Goal: Task Accomplishment & Management: Manage account settings

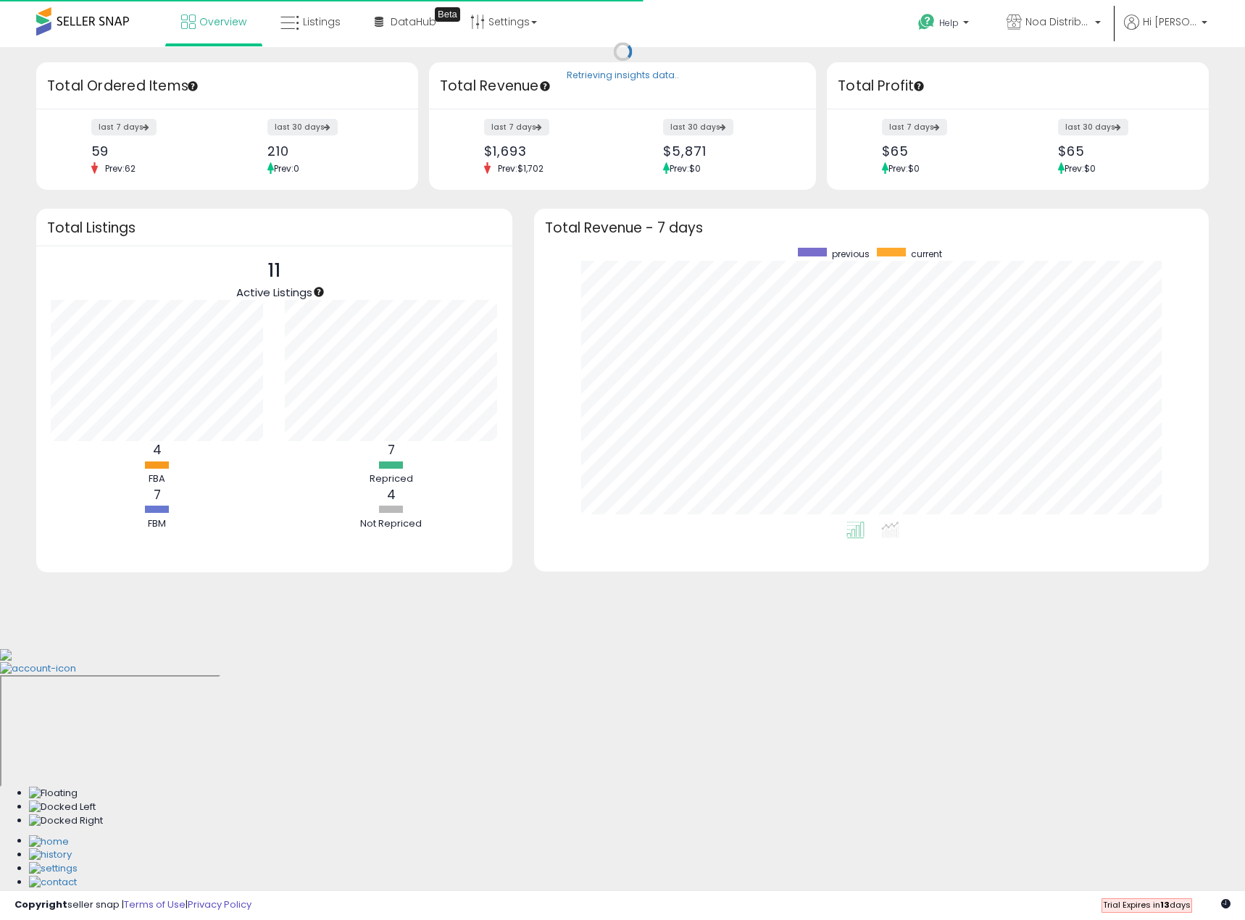
scroll to position [274, 646]
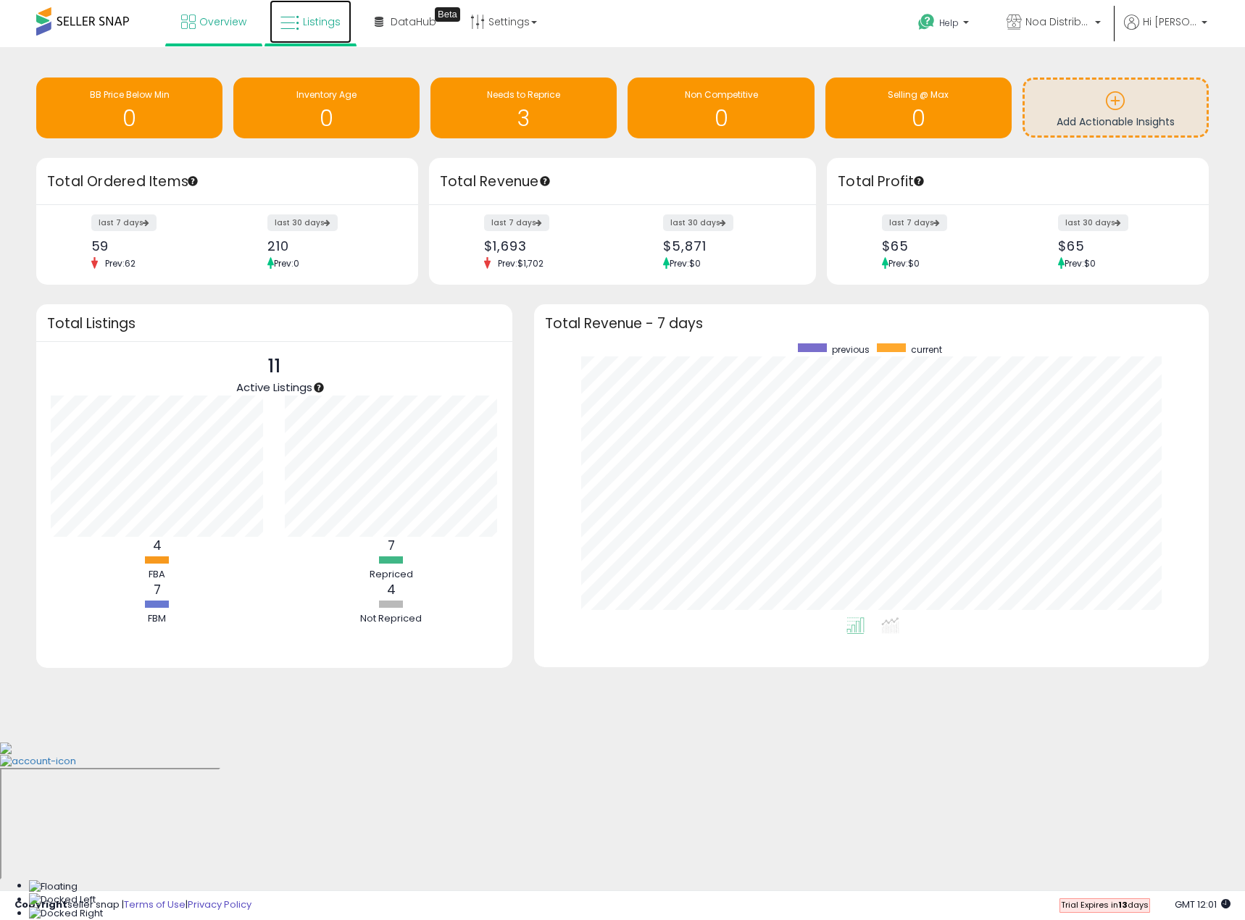
click at [305, 20] on span "Listings" at bounding box center [322, 21] width 38 height 14
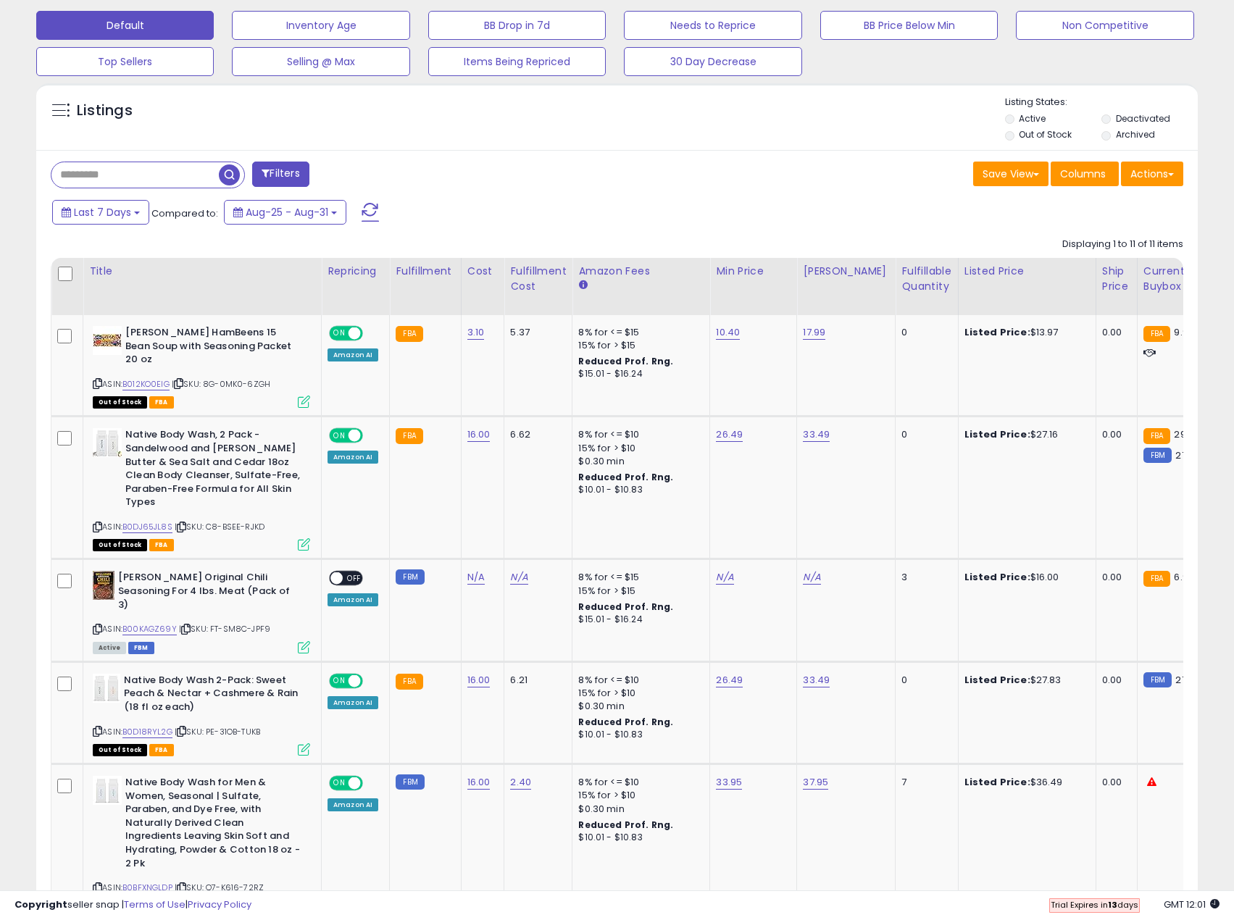
click at [369, 207] on span at bounding box center [370, 212] width 17 height 19
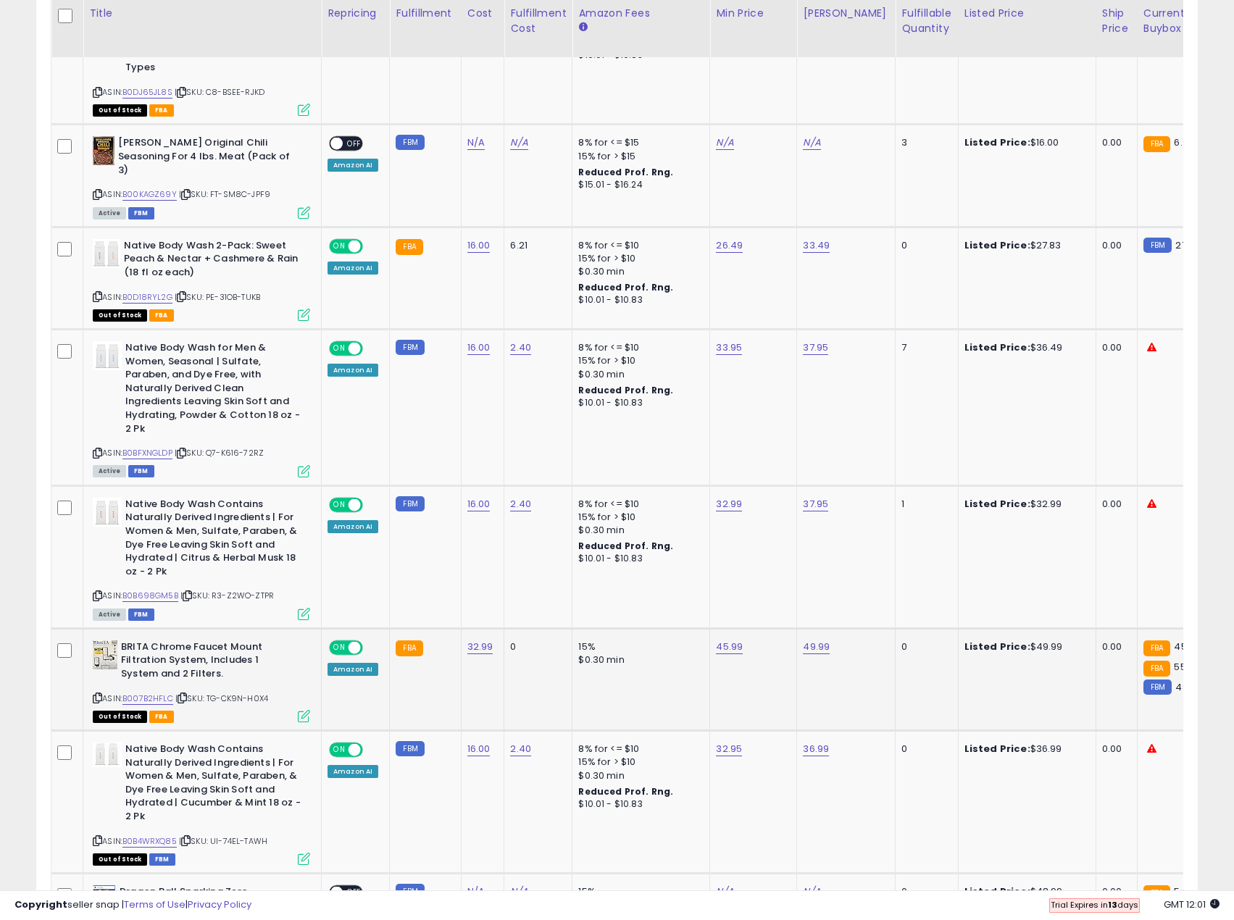
click at [896, 628] on td "0" at bounding box center [927, 679] width 62 height 102
click at [902, 641] on div "0" at bounding box center [924, 647] width 45 height 13
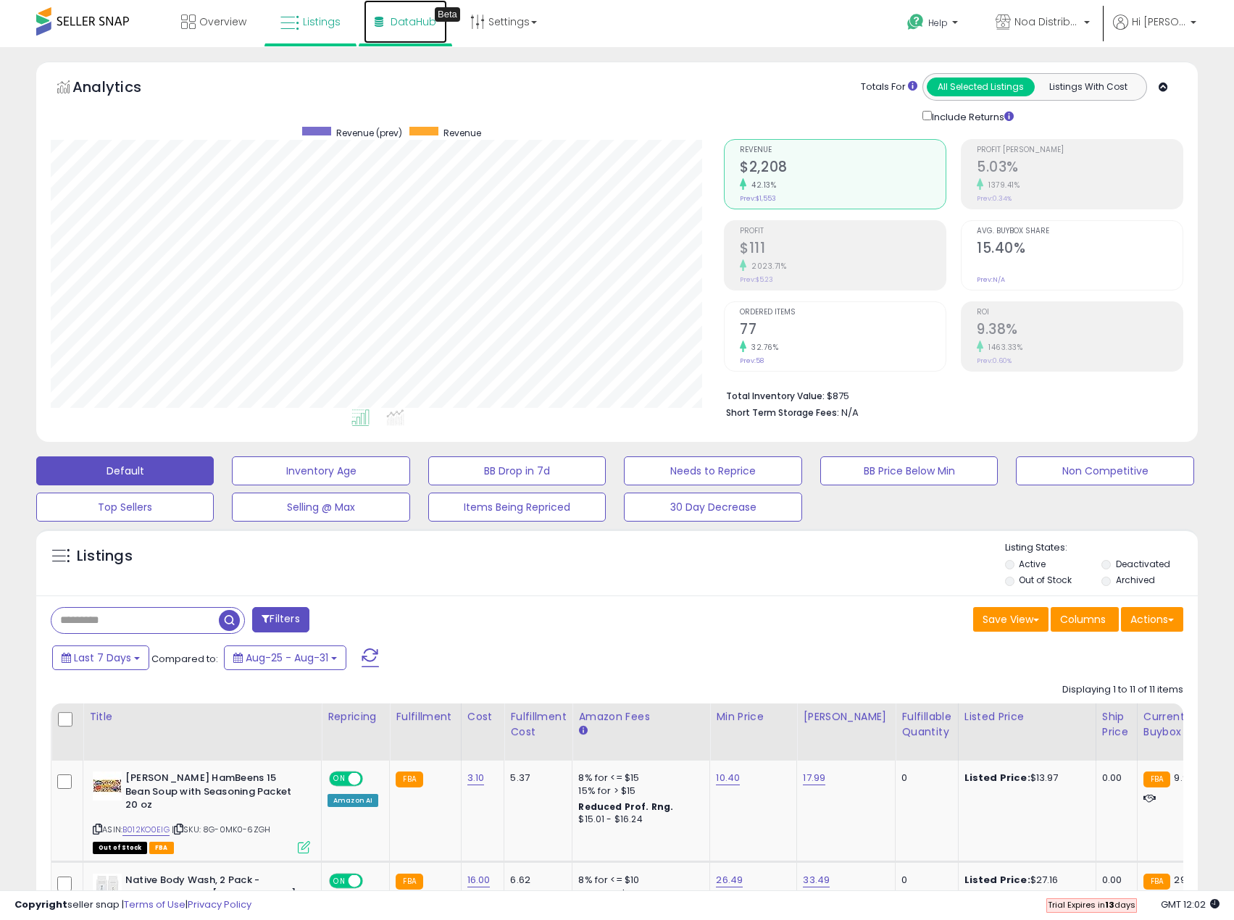
click at [403, 29] on link "DataHub Beta" at bounding box center [405, 21] width 83 height 43
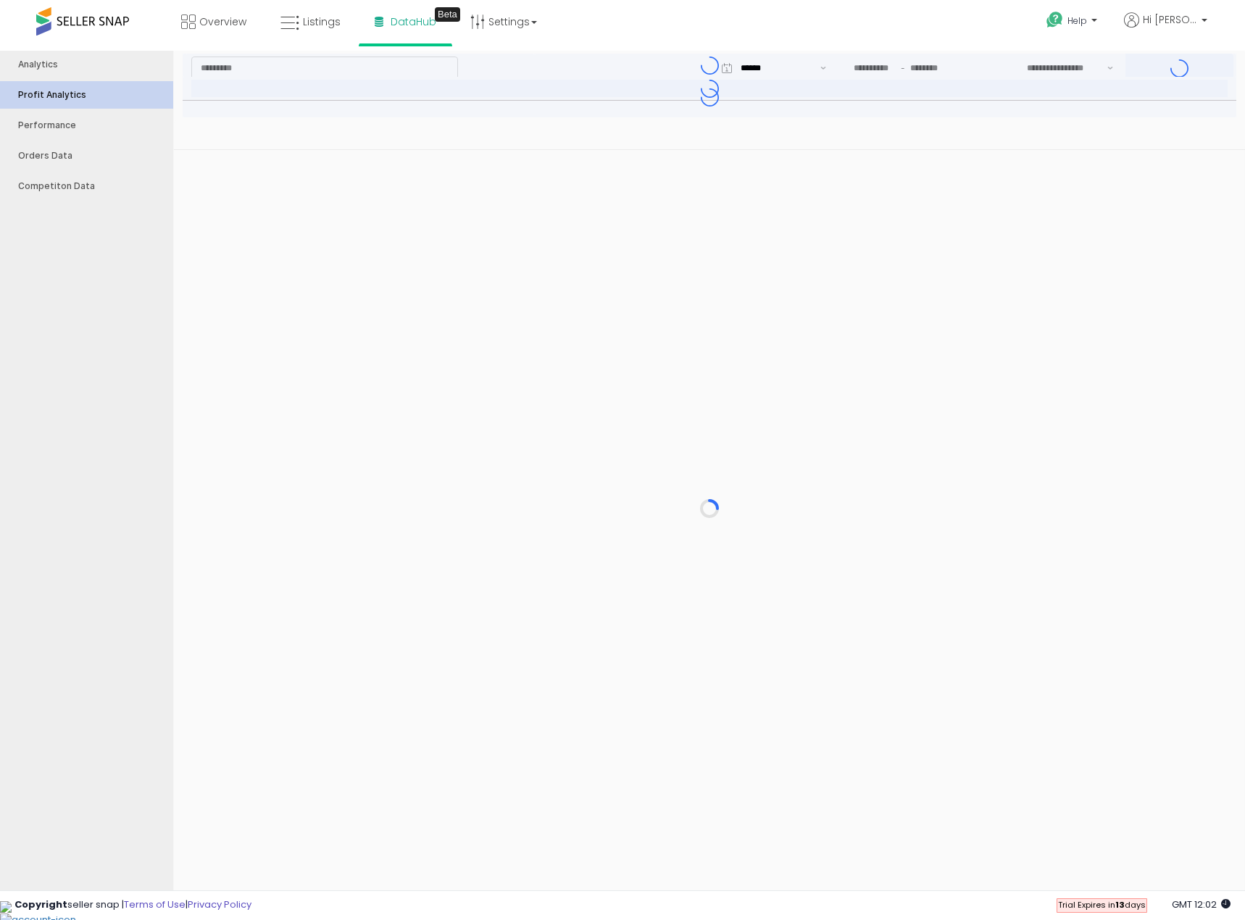
type input "***"
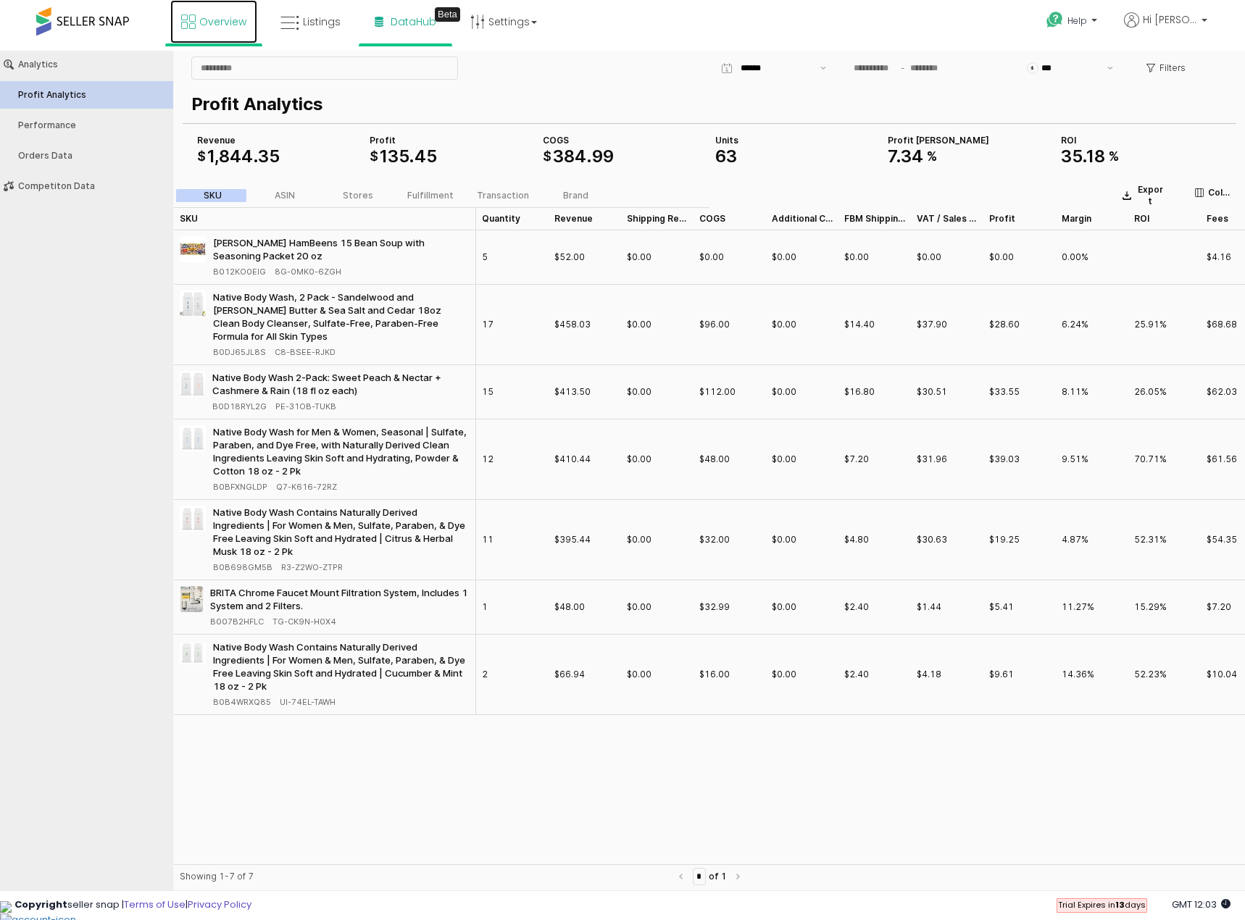
click at [215, 31] on link "Overview" at bounding box center [213, 21] width 87 height 43
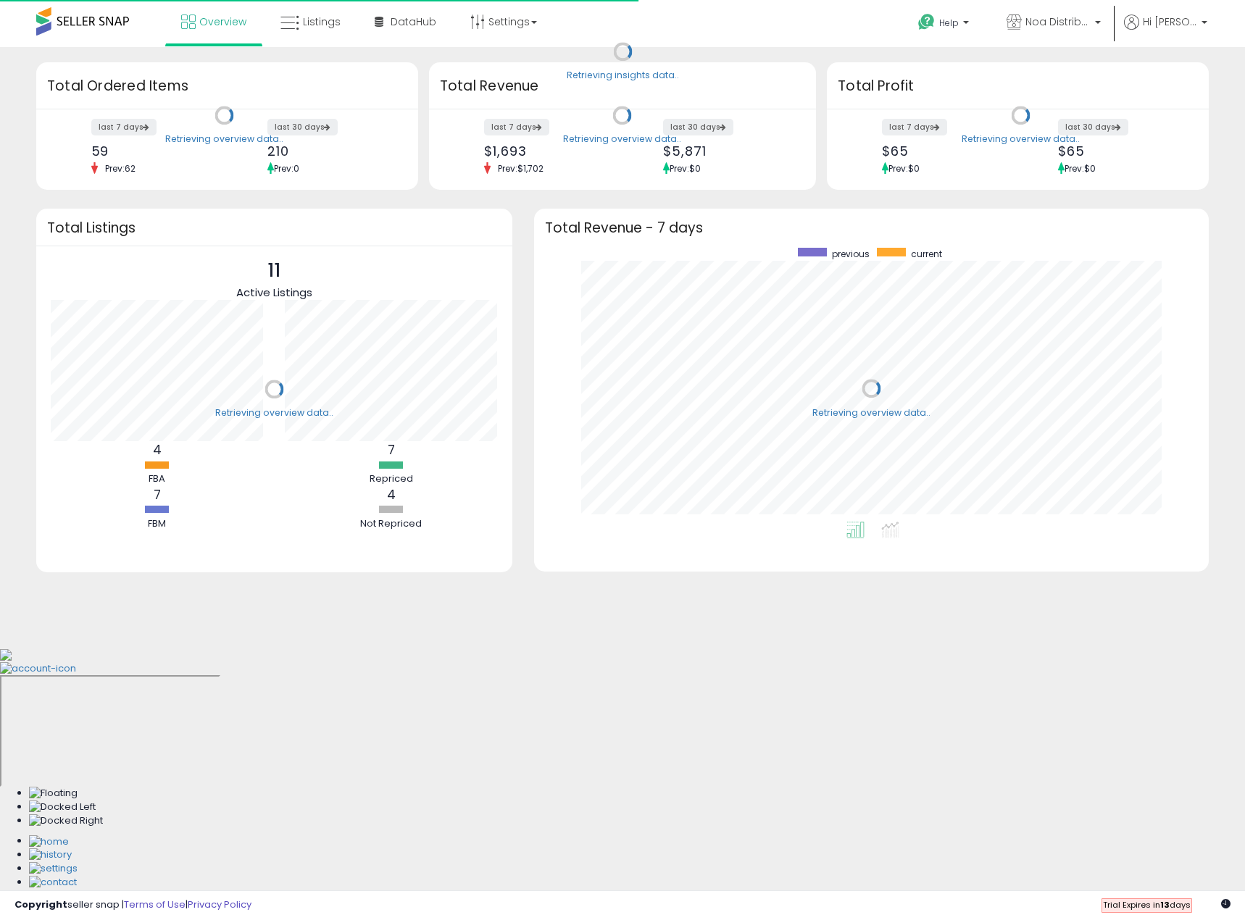
scroll to position [274, 646]
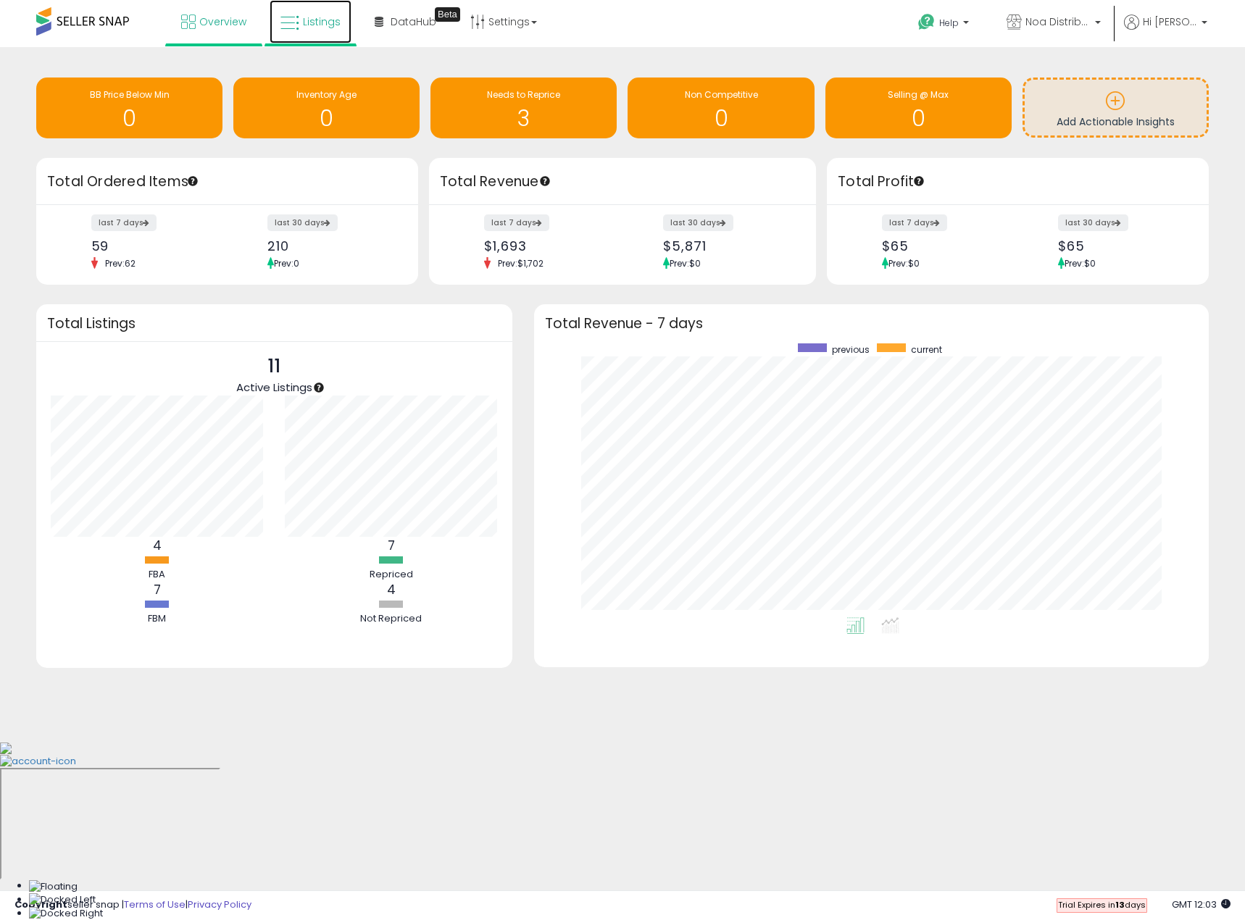
click at [308, 8] on link "Listings" at bounding box center [311, 21] width 82 height 43
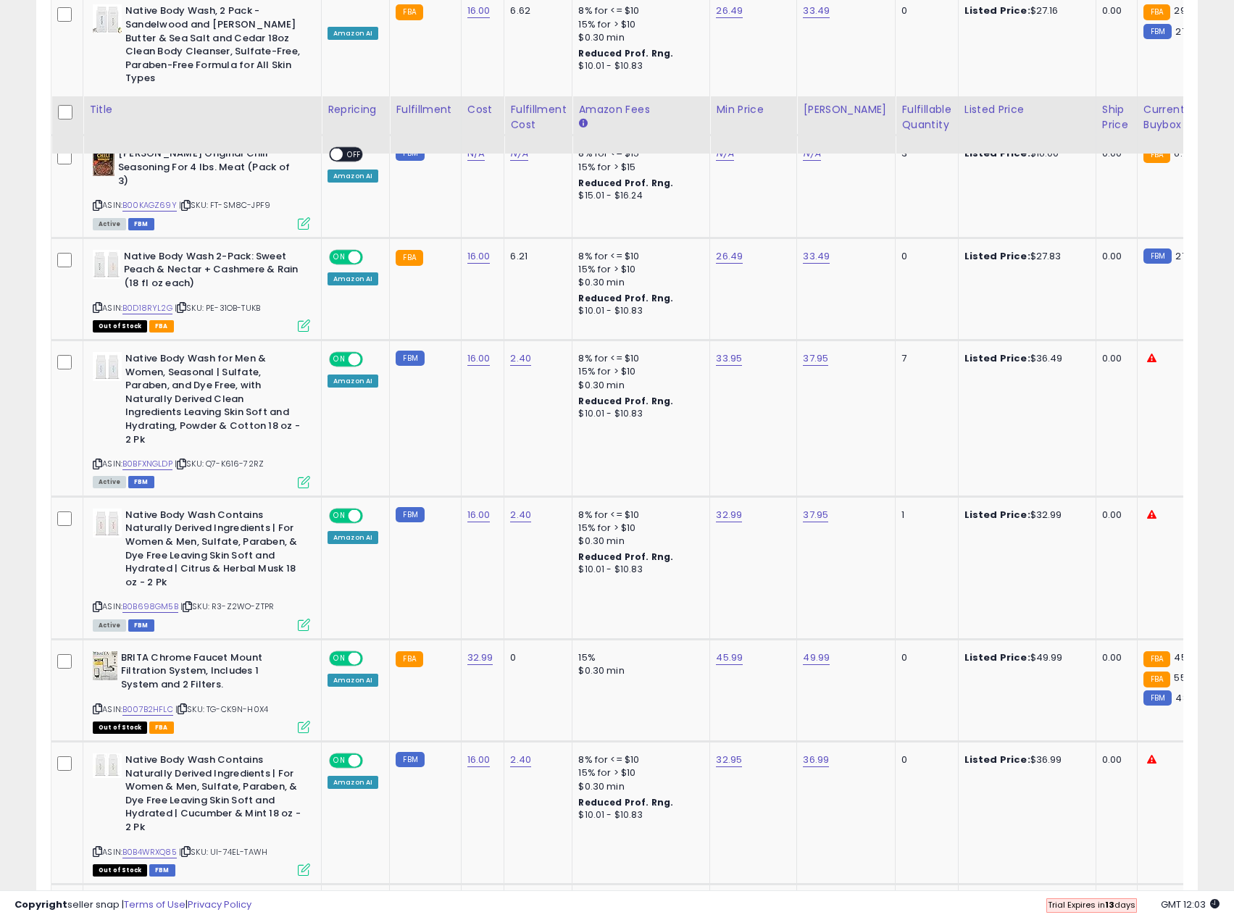
scroll to position [1170, 0]
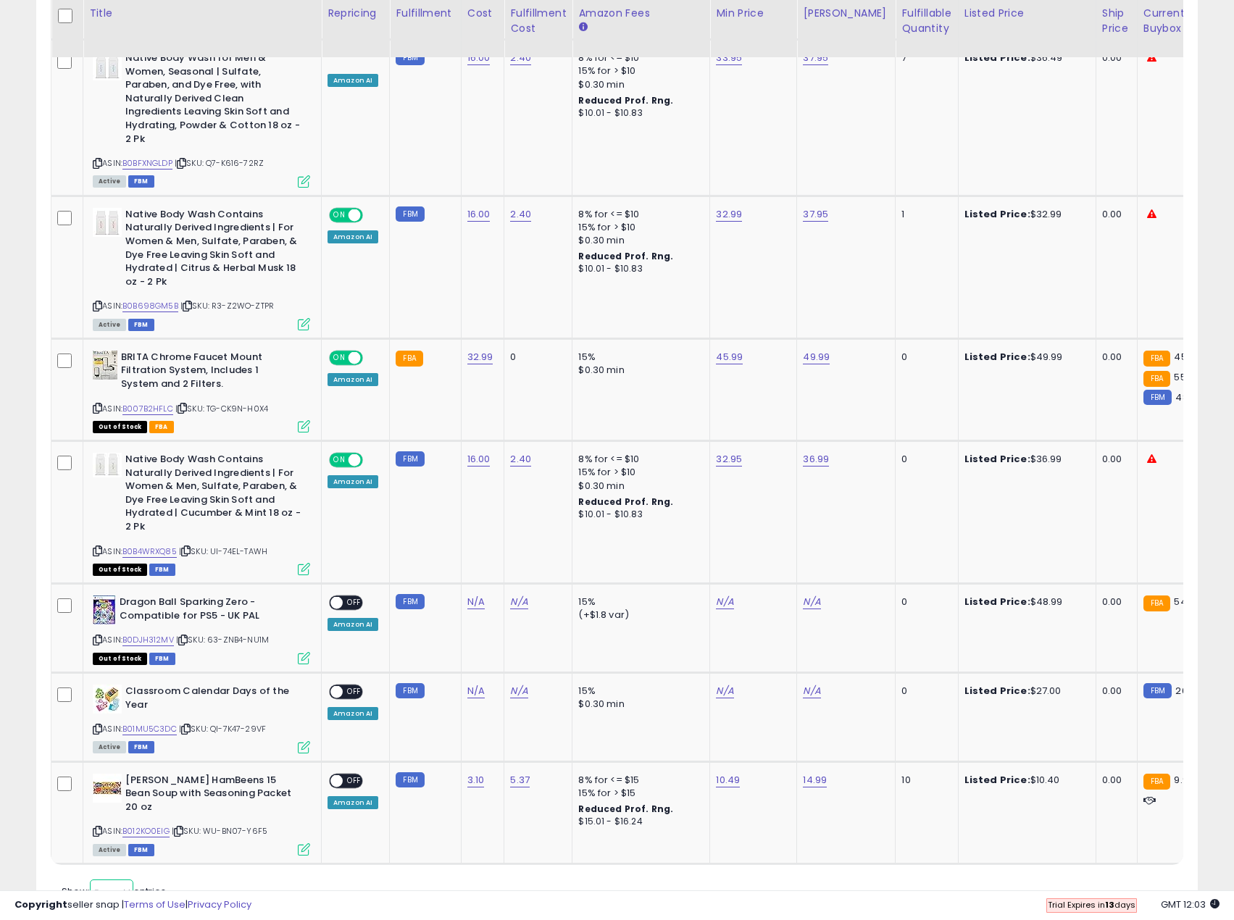
click at [125, 880] on select "** **" at bounding box center [111, 892] width 43 height 25
select select "**"
click at [91, 880] on select "** **" at bounding box center [111, 892] width 43 height 25
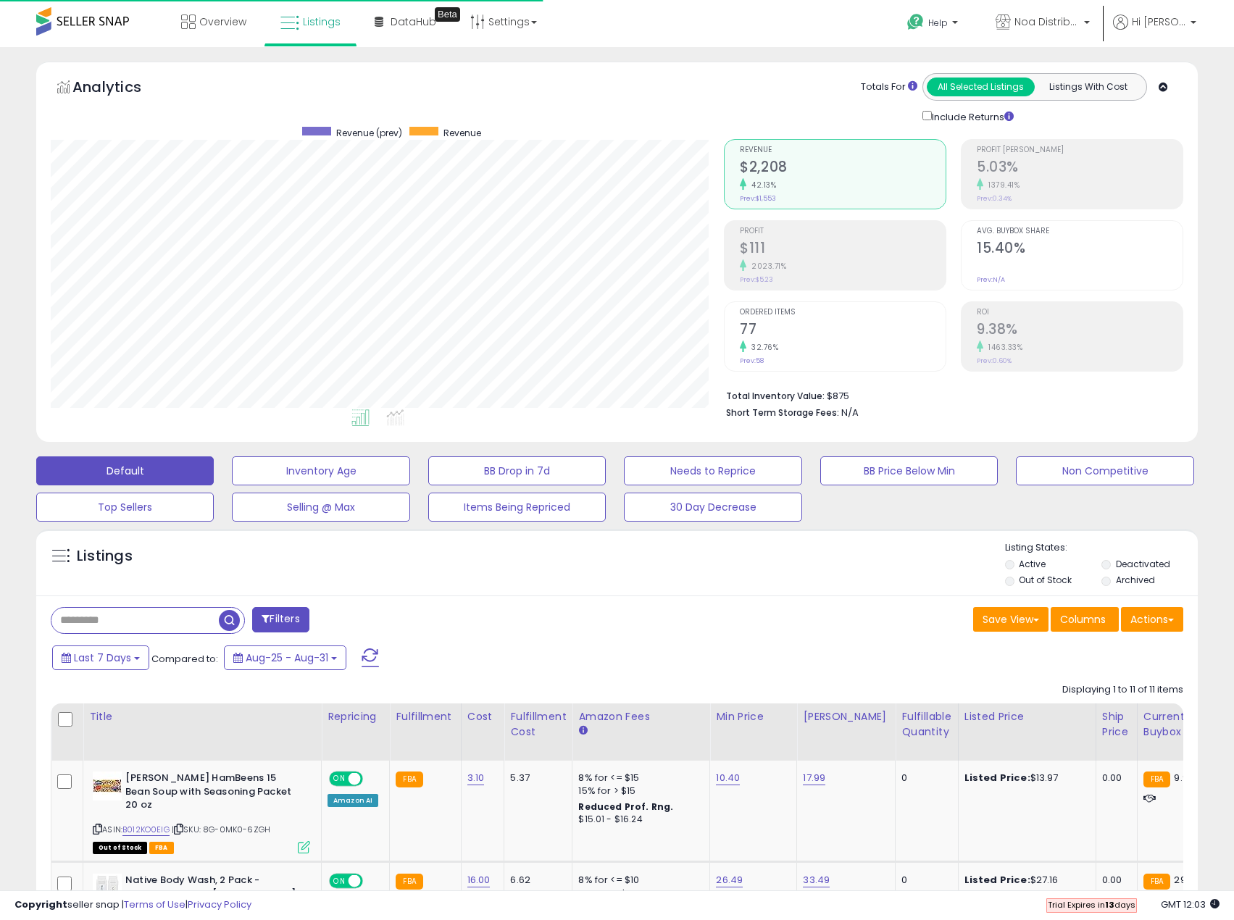
scroll to position [724438, 724062]
click at [1015, 584] on li "Out of Stock" at bounding box center [1052, 582] width 95 height 16
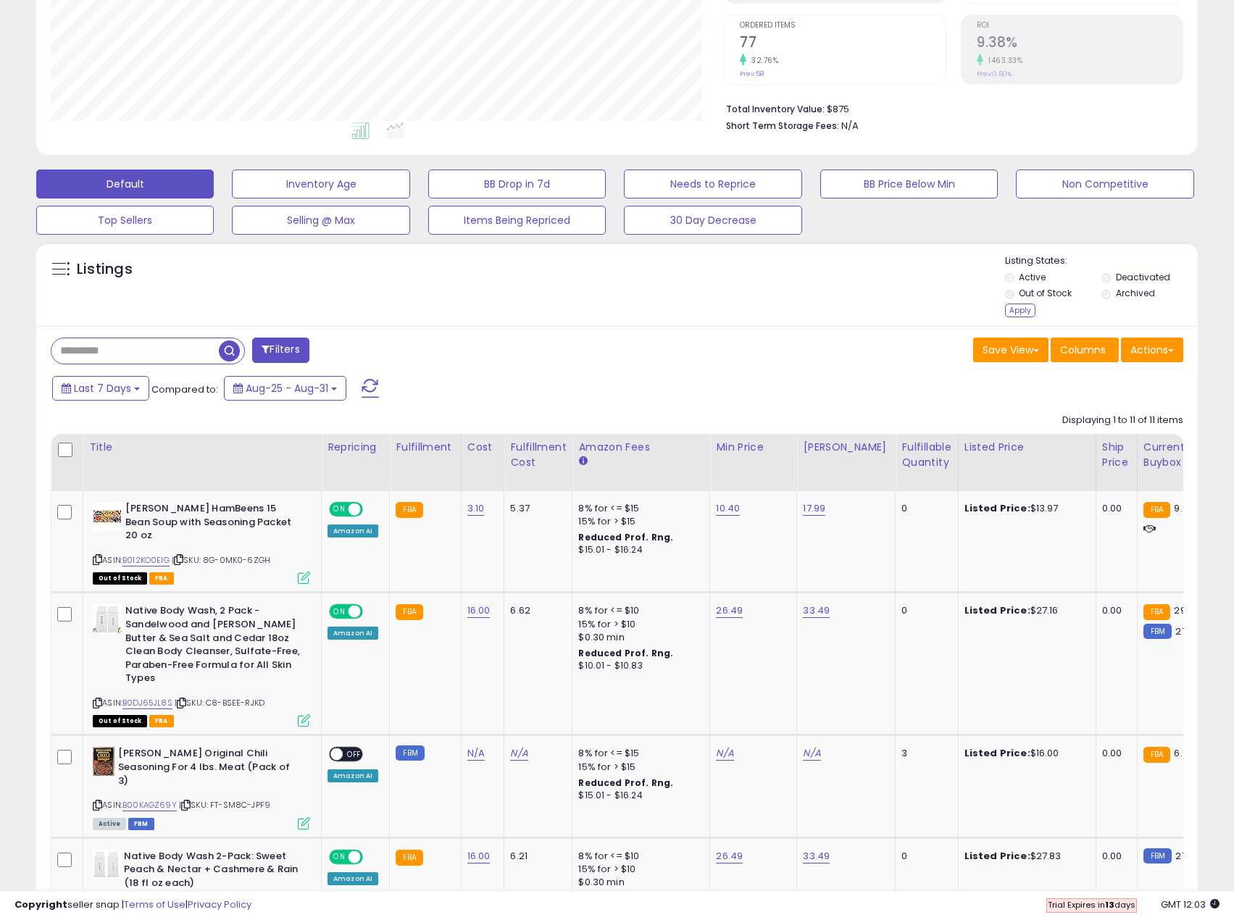
scroll to position [290, 0]
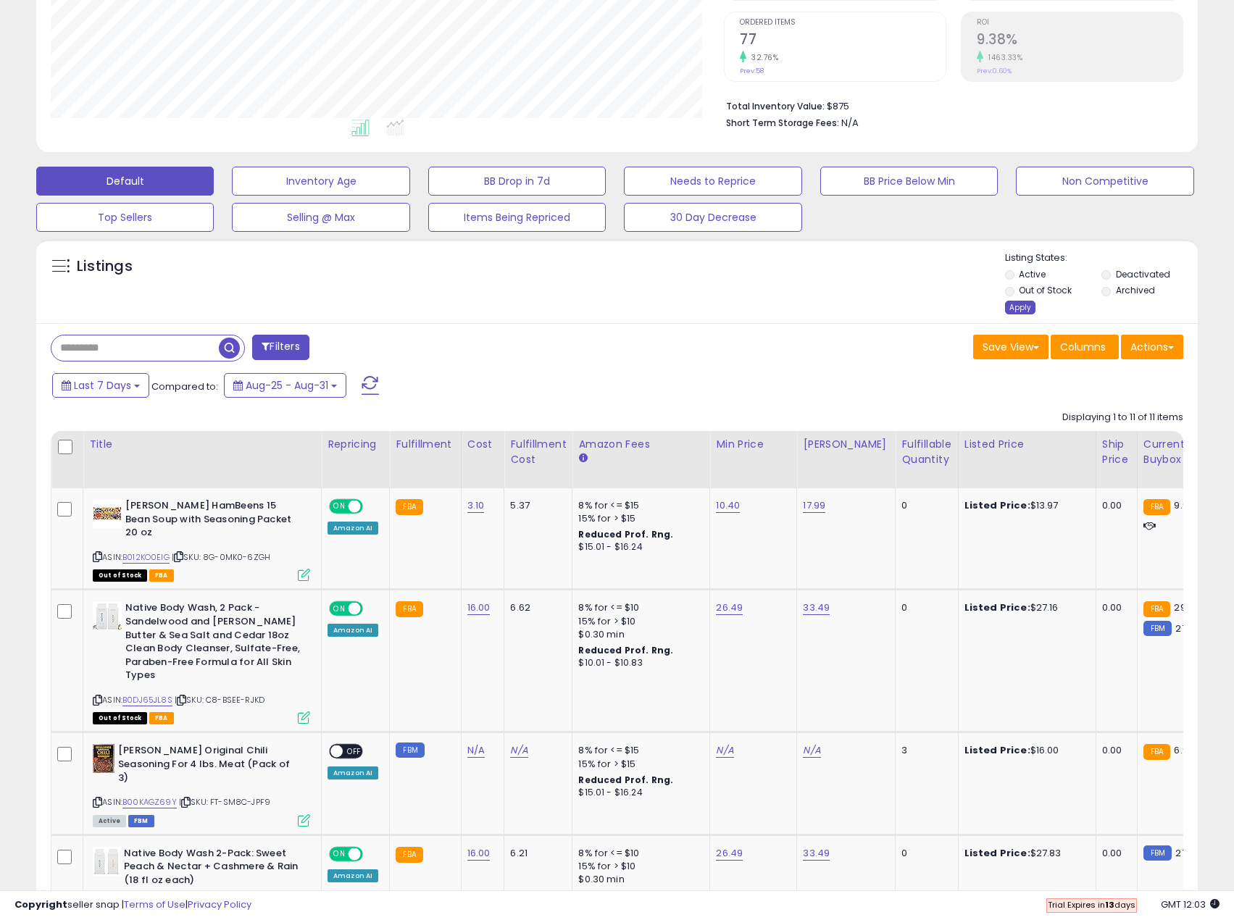
click at [1025, 307] on div "Apply" at bounding box center [1020, 308] width 30 height 14
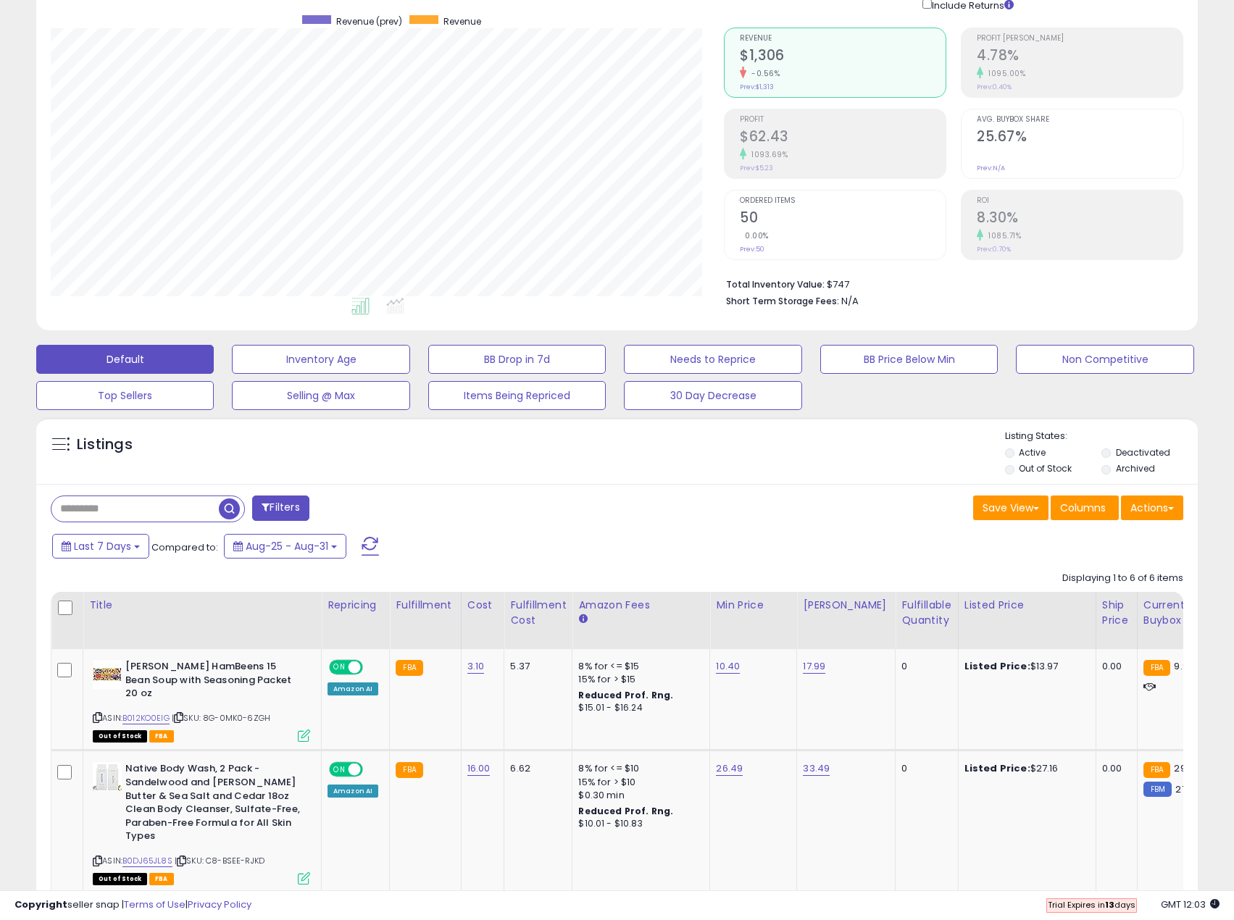
scroll to position [111, 0]
click at [1031, 454] on label "Active" at bounding box center [1032, 453] width 27 height 12
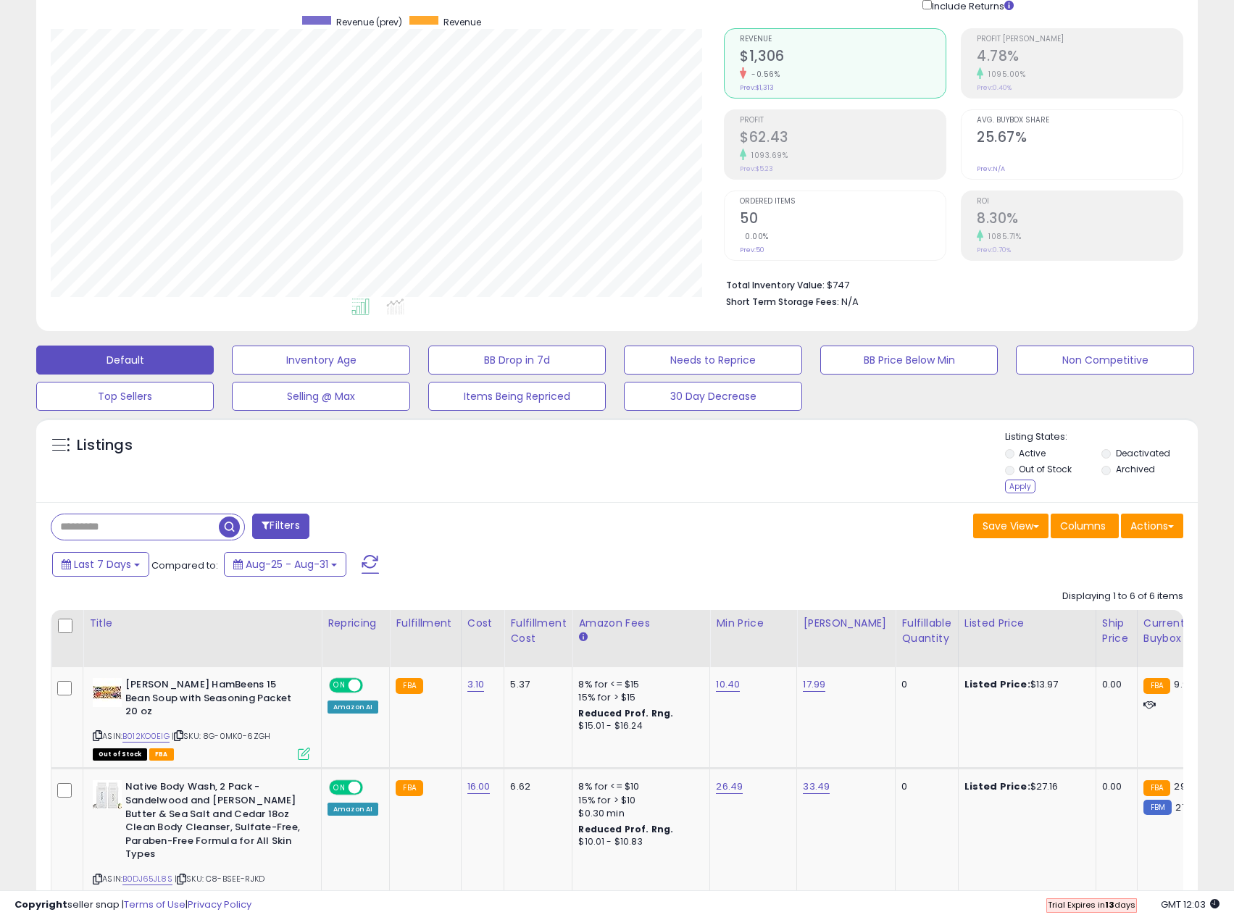
click at [1028, 472] on label "Out of Stock" at bounding box center [1045, 469] width 53 height 12
click at [1007, 490] on div "Apply" at bounding box center [1020, 487] width 30 height 14
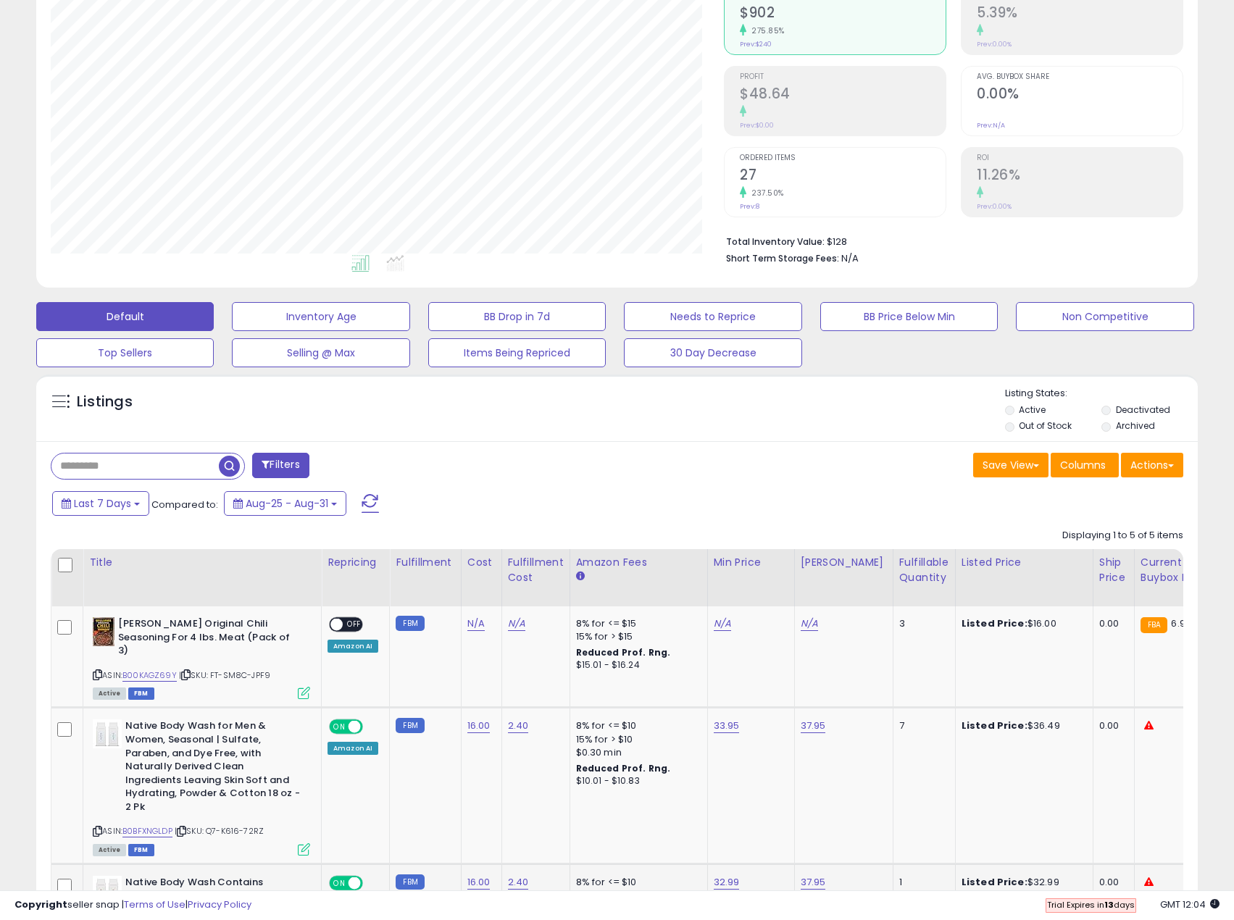
scroll to position [153, 0]
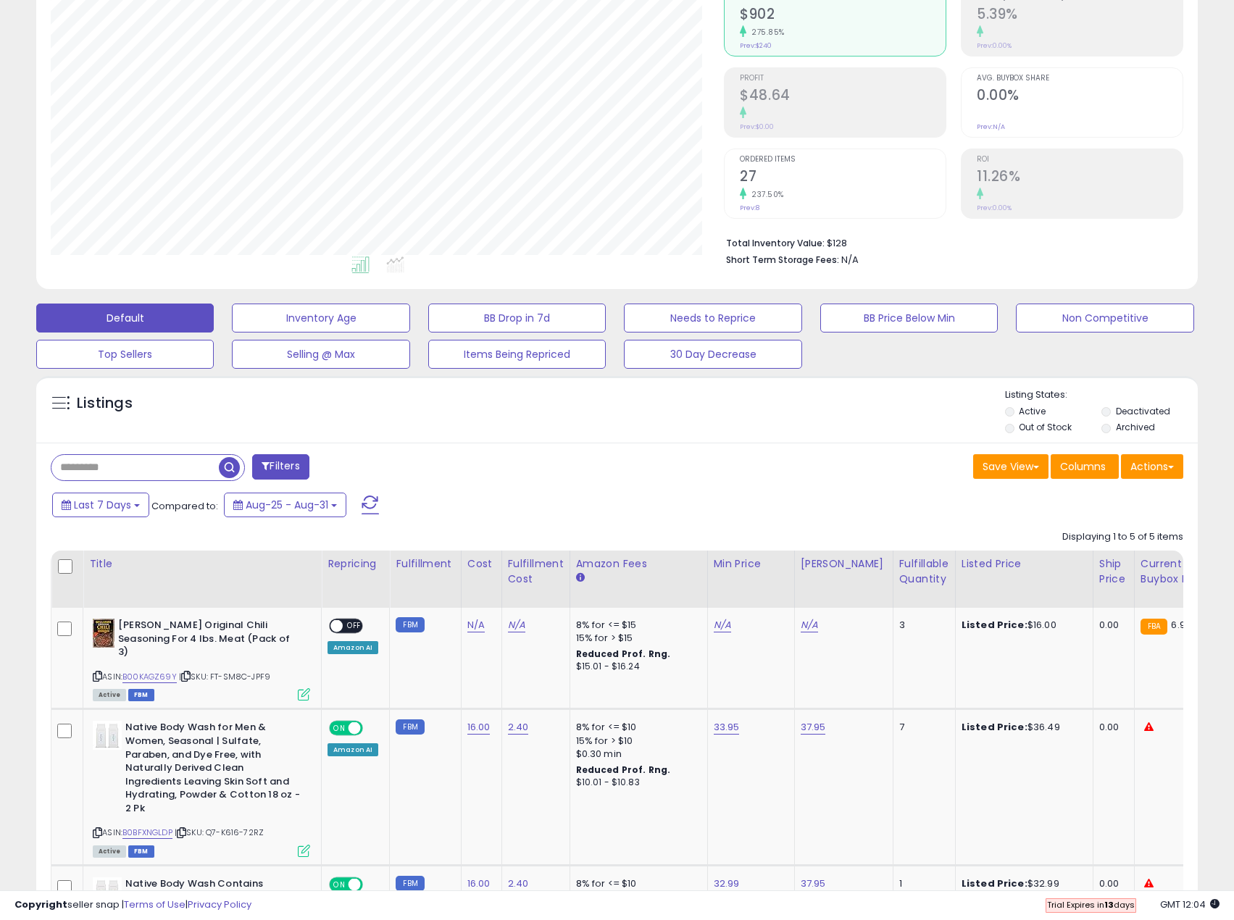
click at [370, 504] on span at bounding box center [370, 505] width 17 height 19
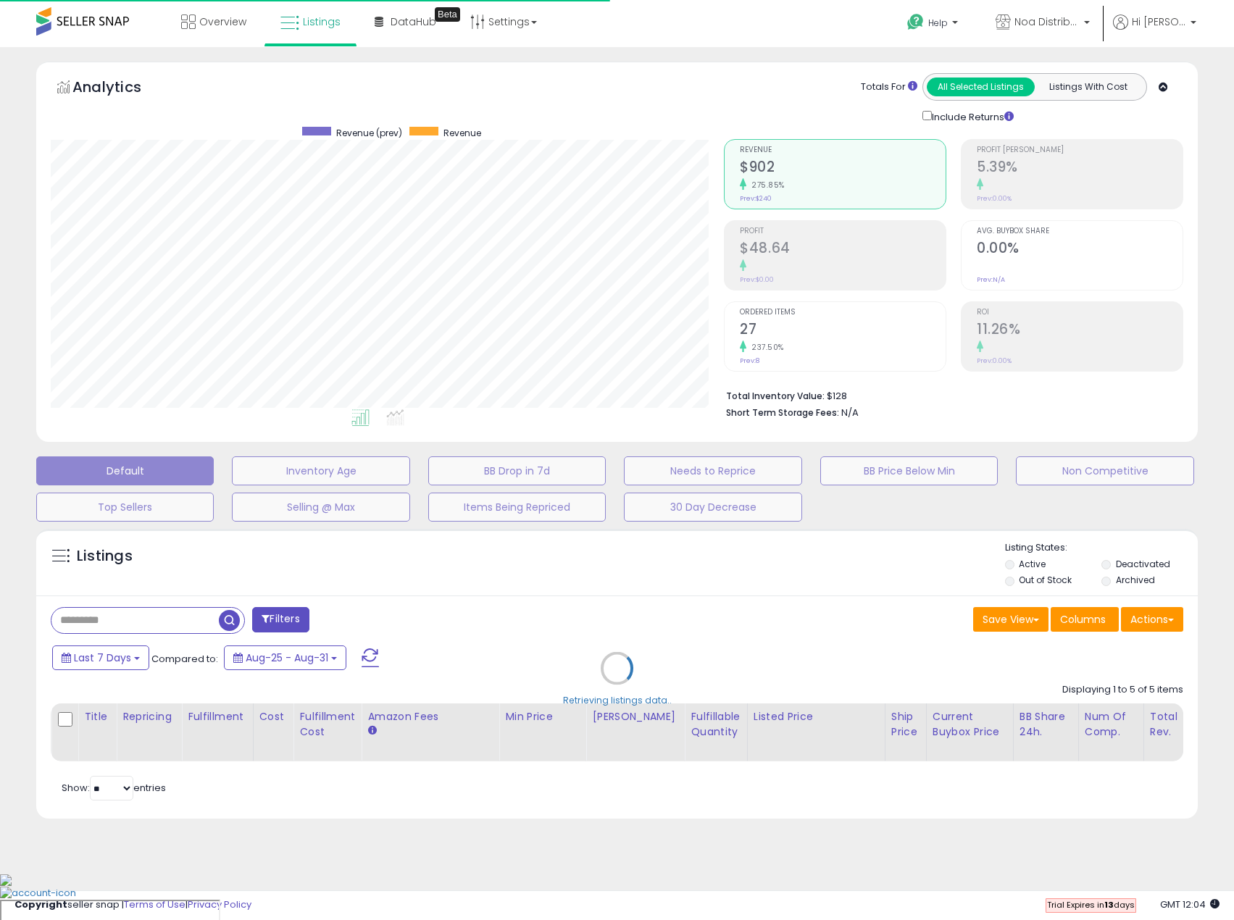
scroll to position [0, 0]
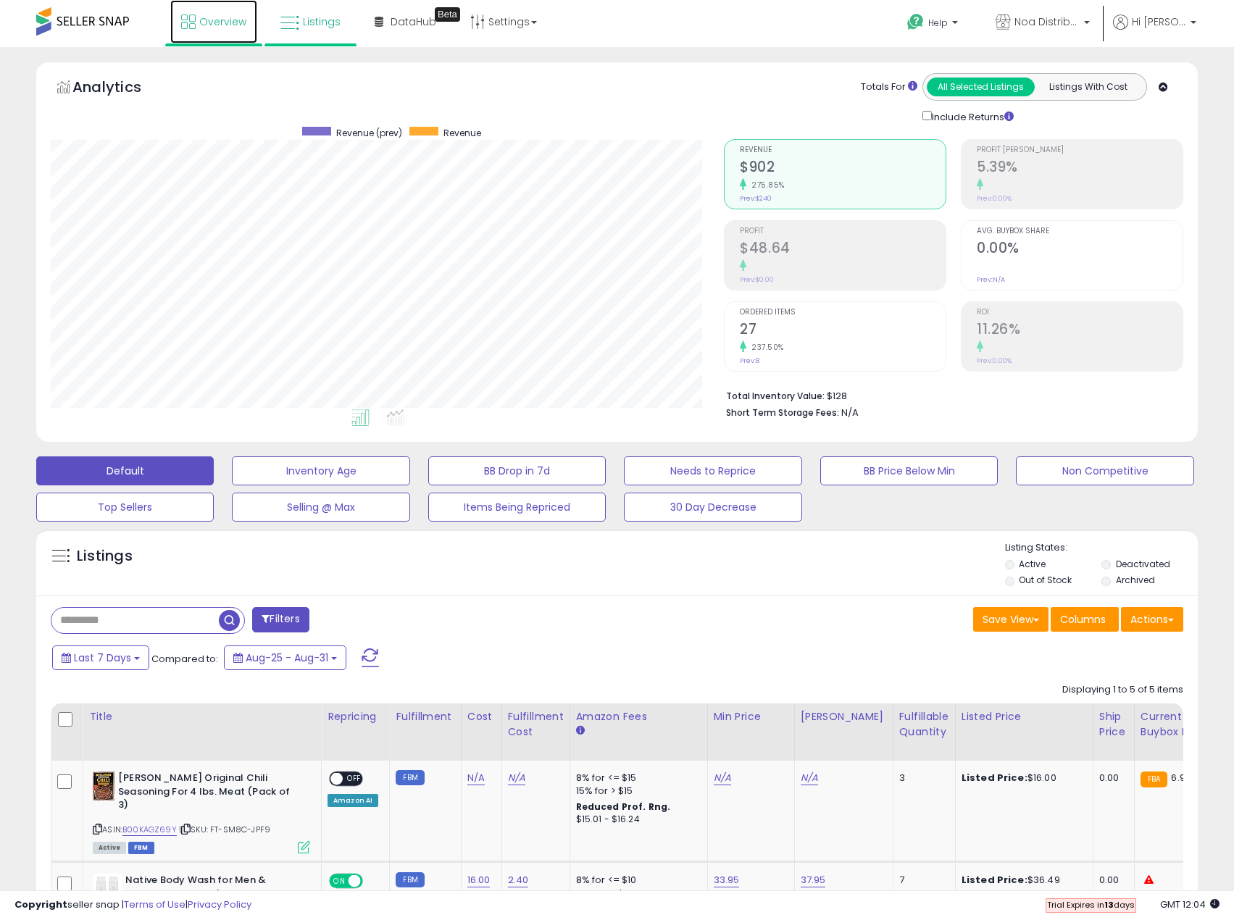
drag, startPoint x: 197, startPoint y: 14, endPoint x: 209, endPoint y: 17, distance: 12.0
click at [197, 14] on link "Overview" at bounding box center [213, 21] width 87 height 43
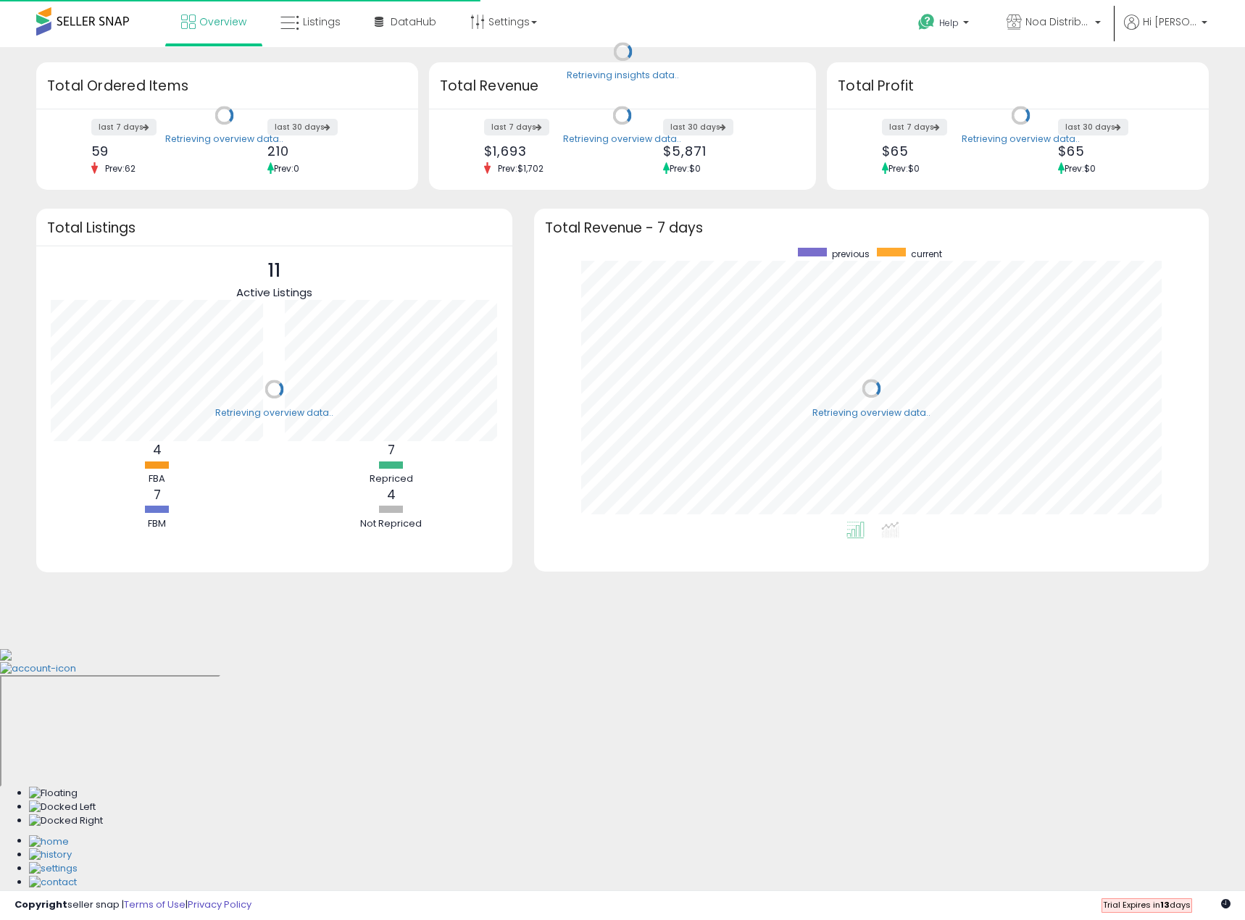
scroll to position [274, 646]
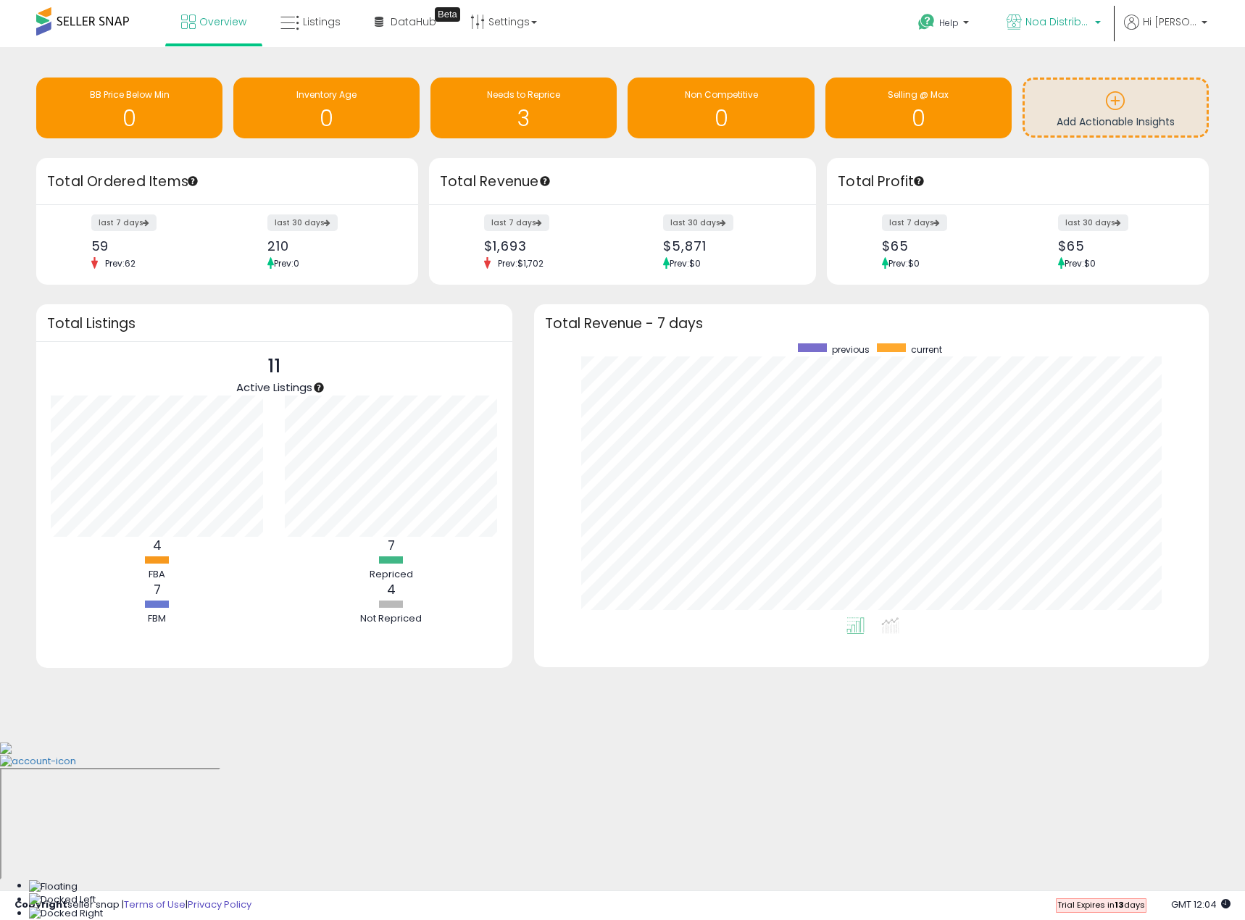
click at [1068, 22] on span "Noa Distribution" at bounding box center [1057, 21] width 65 height 14
click at [1046, 72] on p "Noa Distribution 11 listings" at bounding box center [996, 67] width 214 height 29
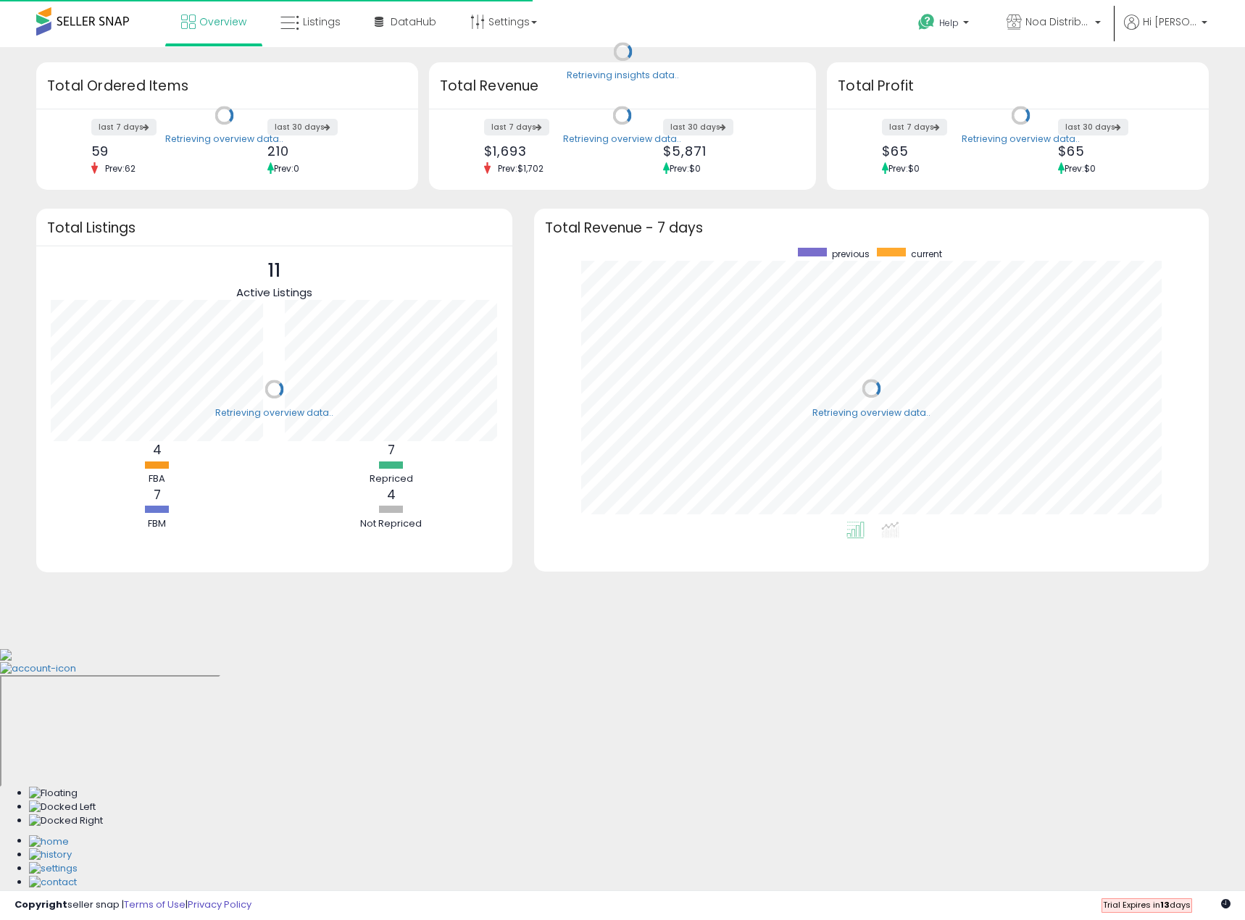
scroll to position [274, 646]
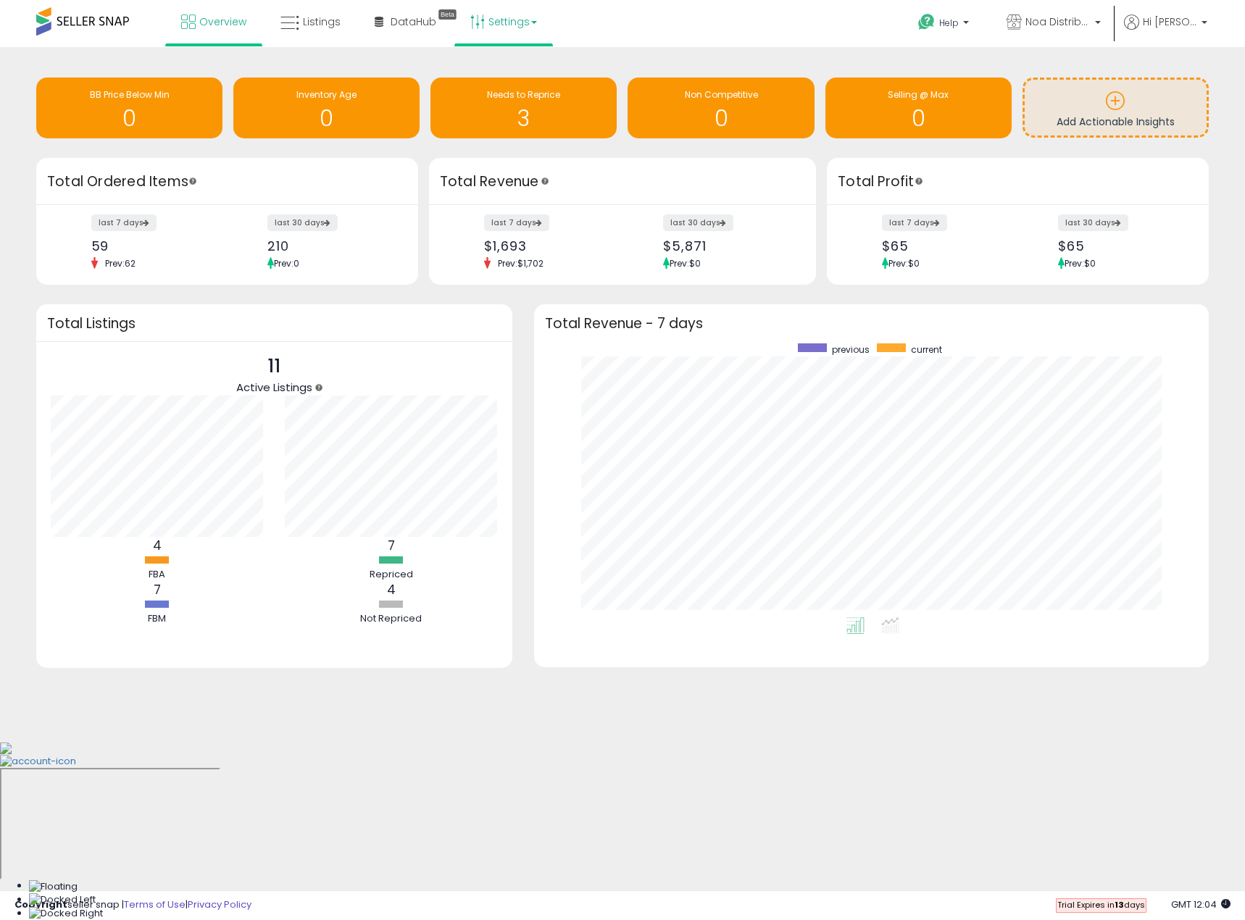
click at [485, 28] on link "Settings" at bounding box center [503, 21] width 88 height 43
click at [498, 71] on link "Store settings" at bounding box center [505, 74] width 65 height 14
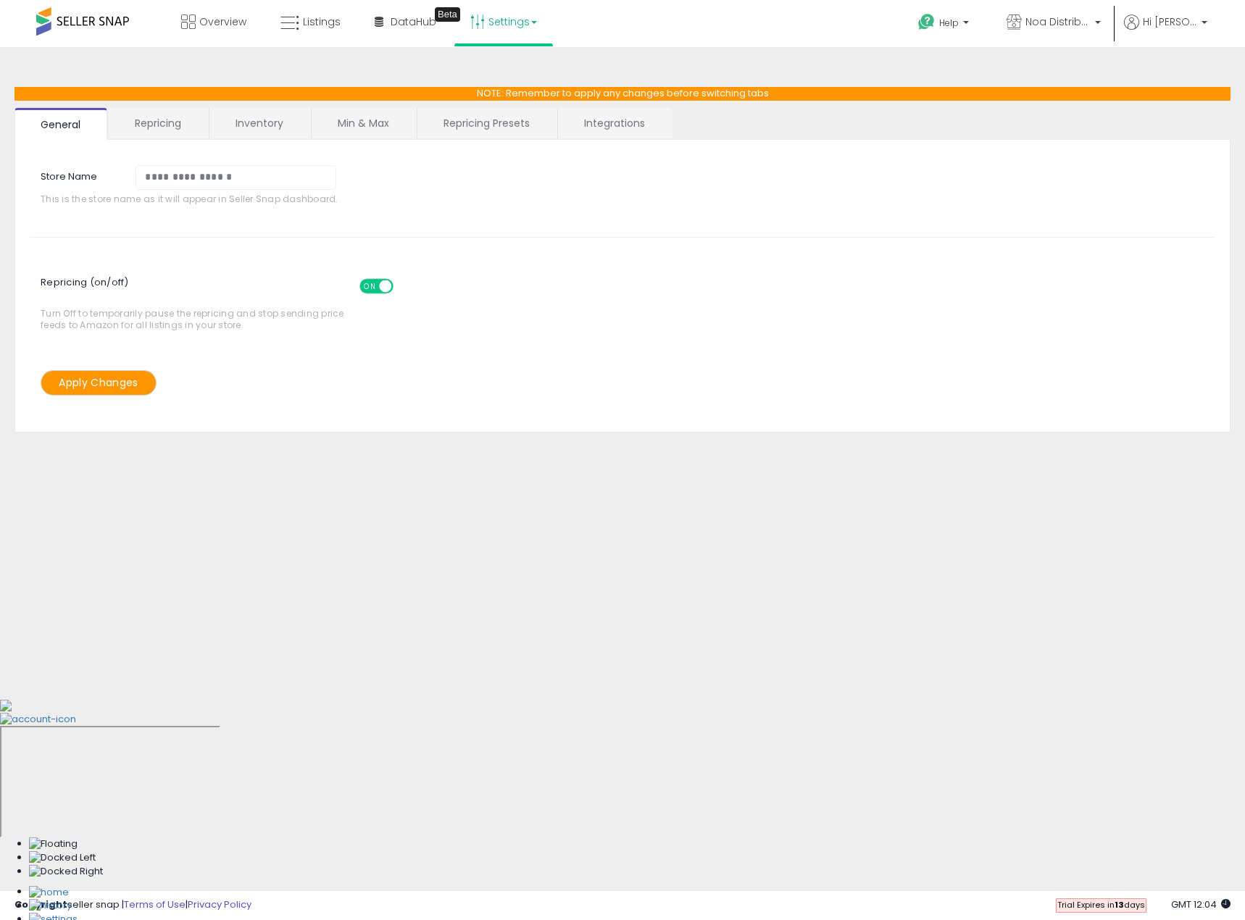
click at [180, 128] on link "Repricing" at bounding box center [158, 123] width 99 height 30
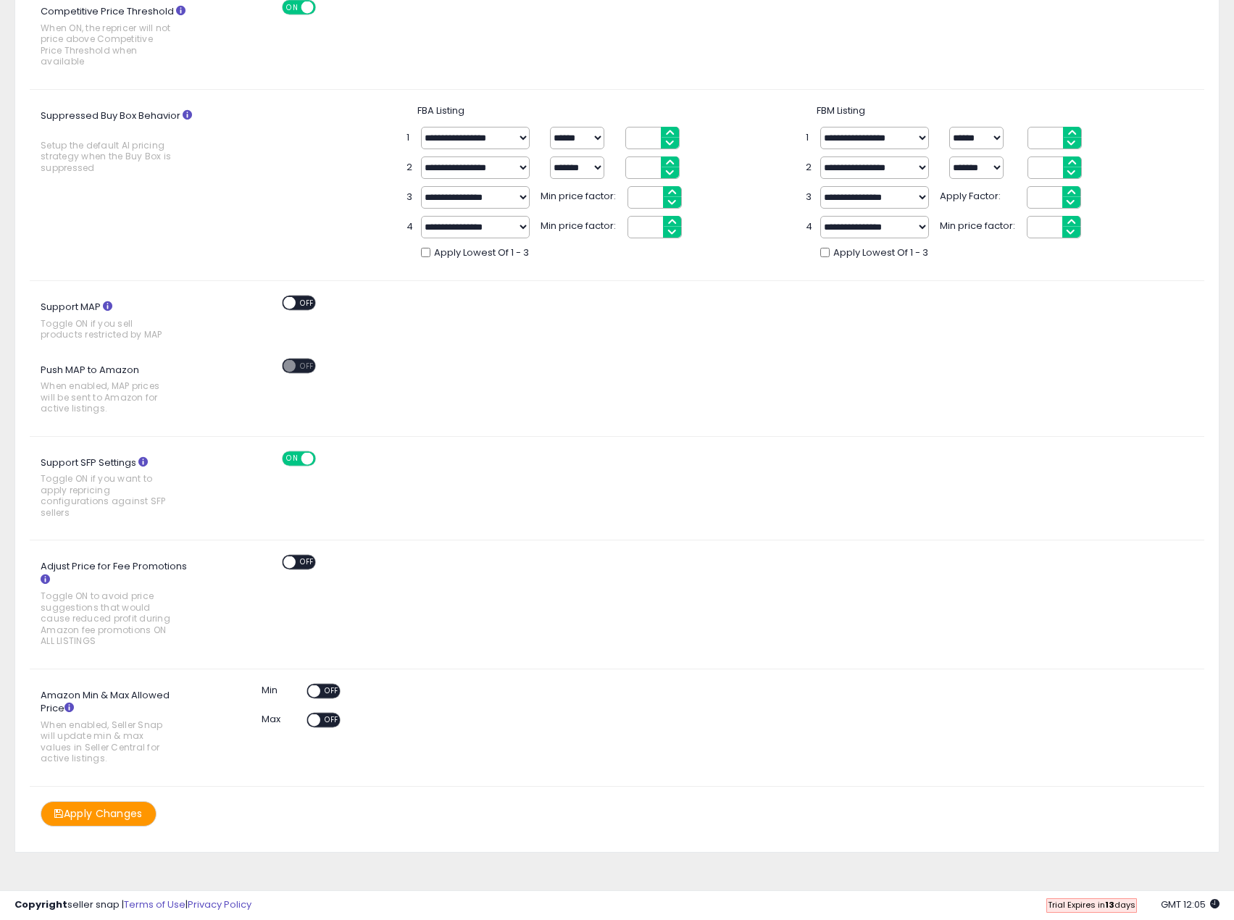
scroll to position [423, 0]
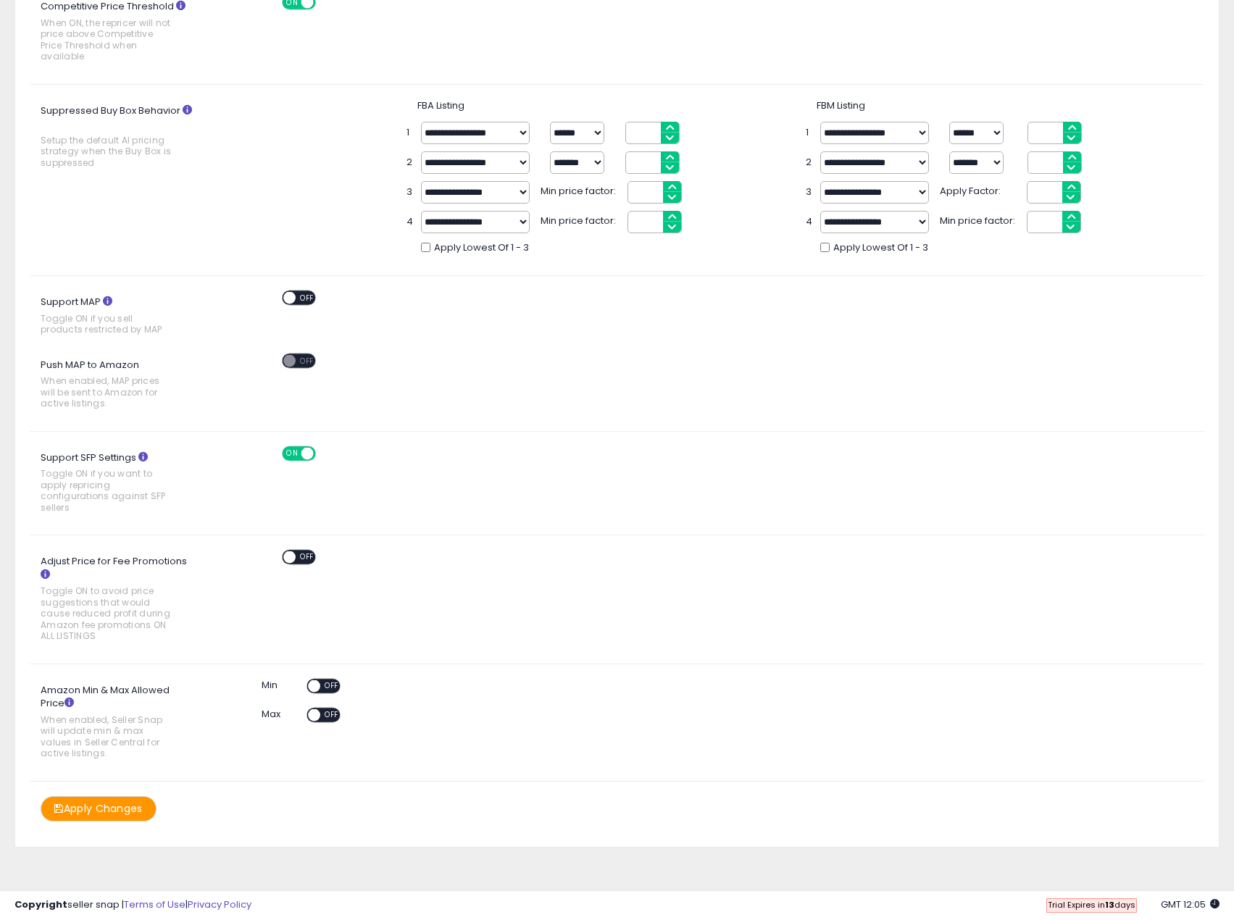
click at [65, 706] on icon at bounding box center [69, 702] width 9 height 9
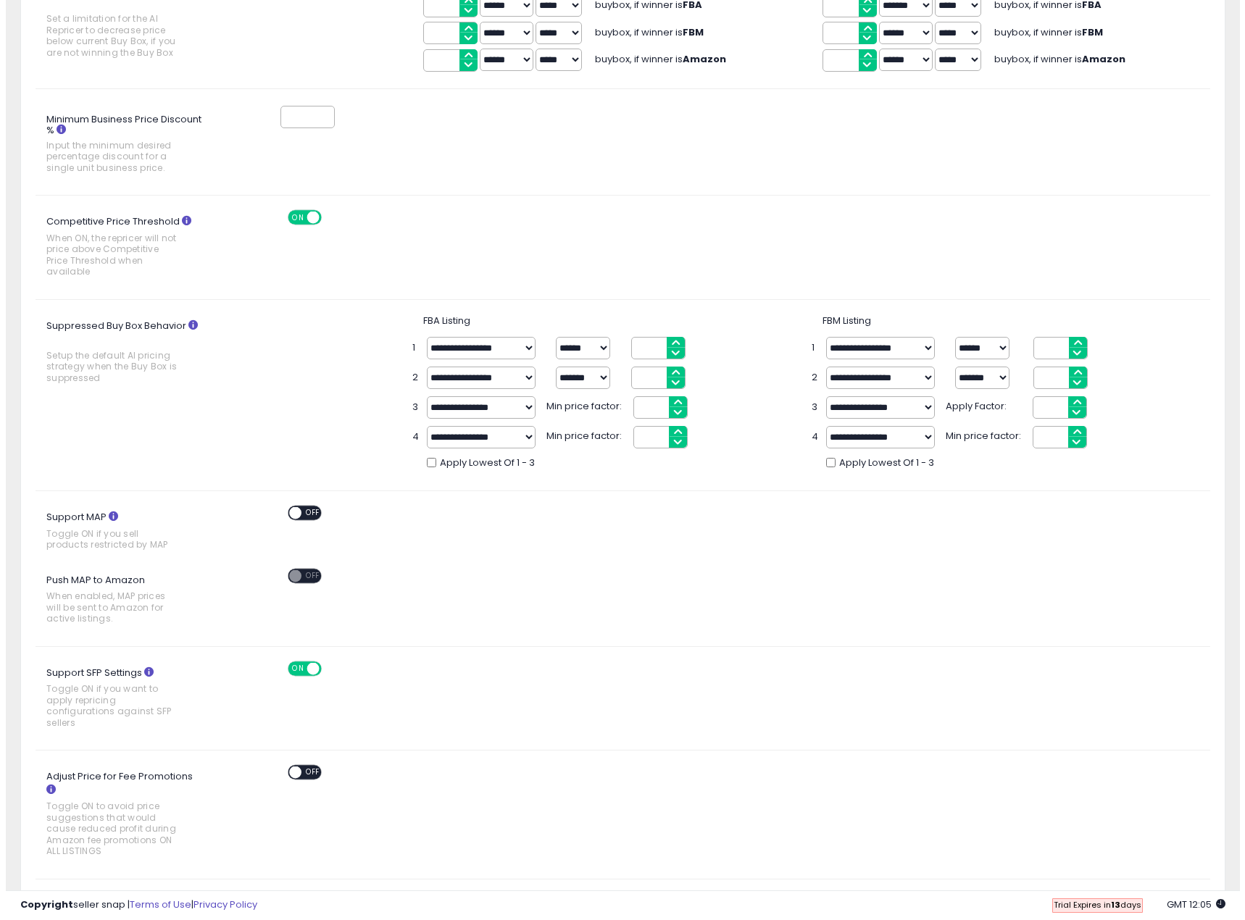
scroll to position [0, 0]
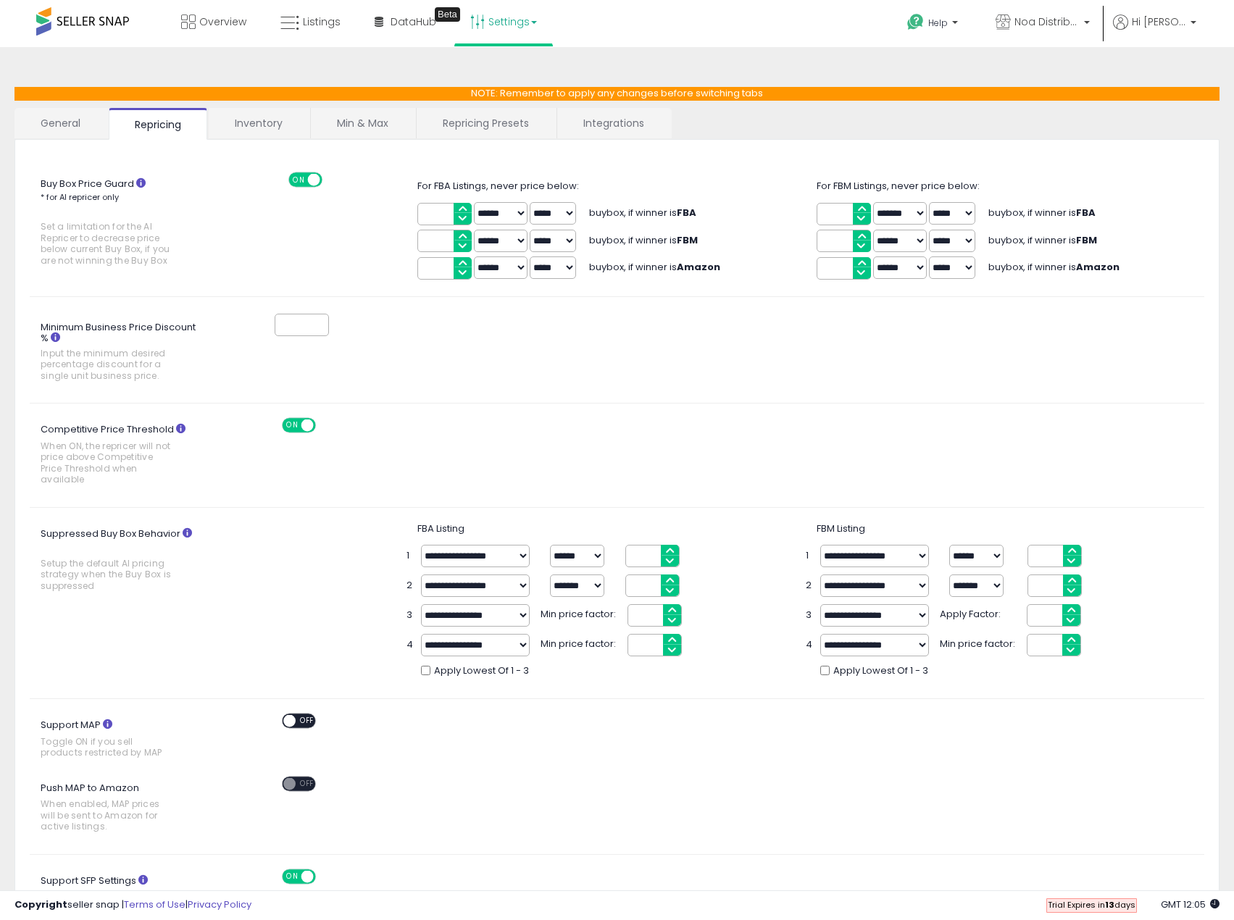
click at [286, 119] on link "Inventory" at bounding box center [259, 123] width 100 height 30
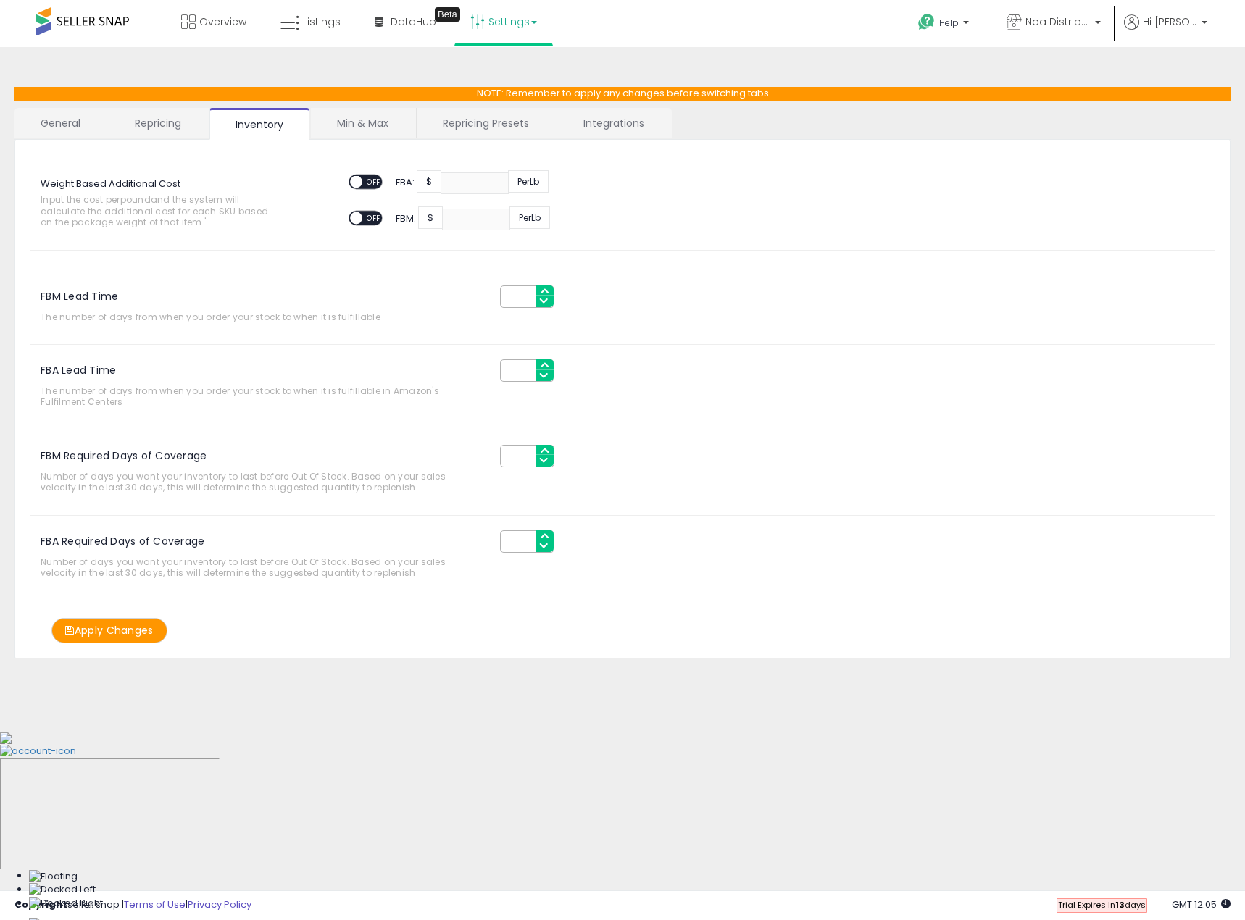
click at [388, 127] on link "Min & Max" at bounding box center [363, 123] width 104 height 30
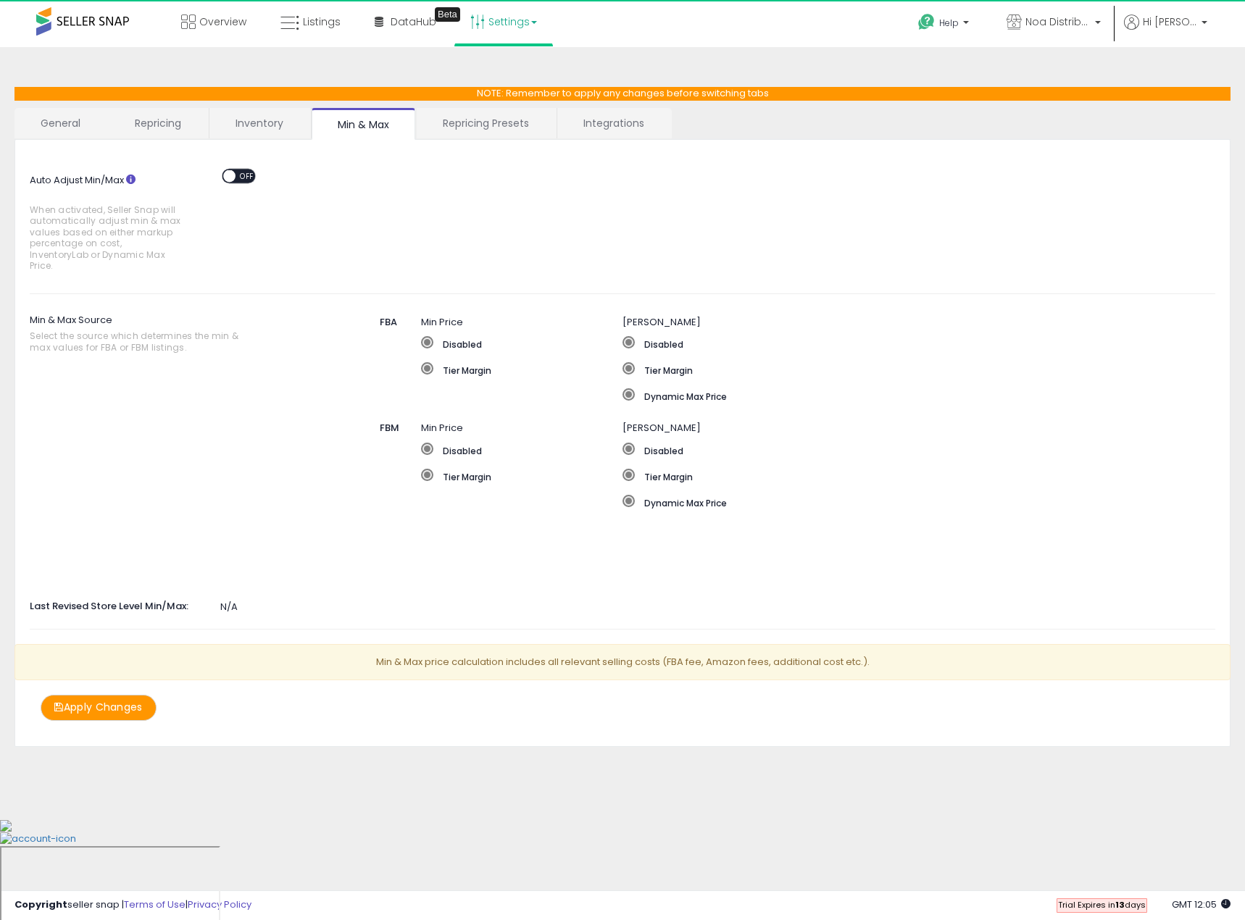
click at [462, 126] on link "Repricing Presets" at bounding box center [486, 123] width 138 height 30
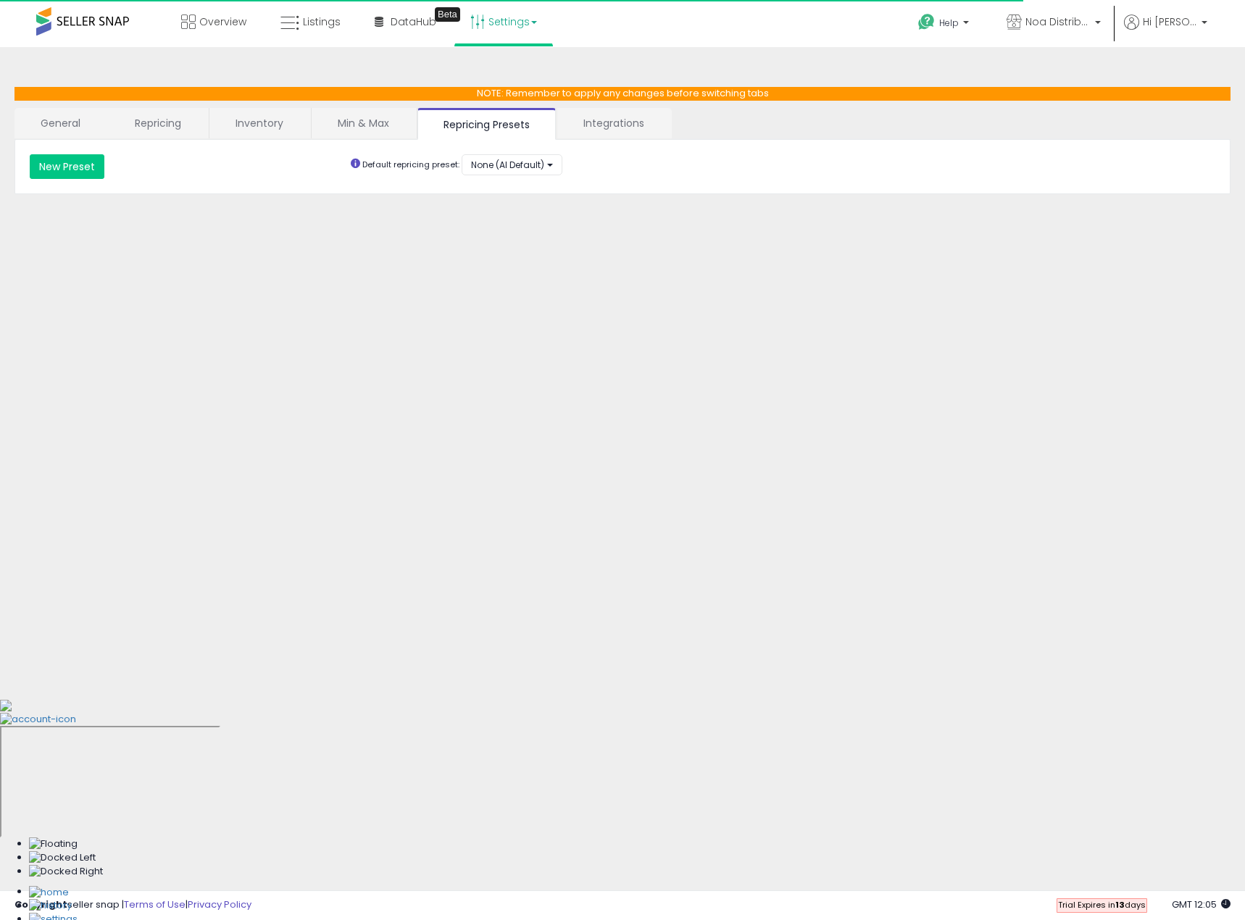
click at [615, 130] on link "Integrations" at bounding box center [613, 123] width 113 height 30
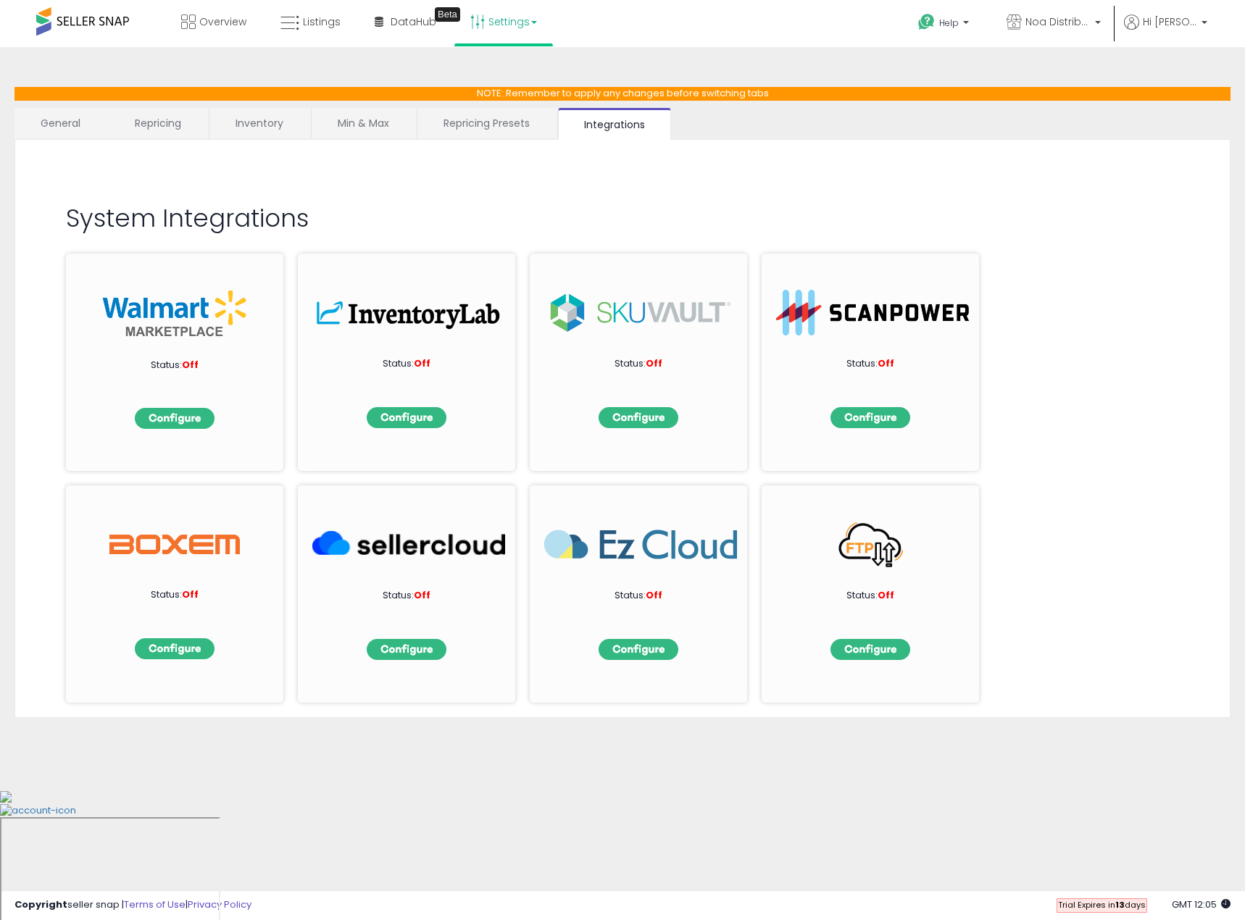
click at [125, 25] on span at bounding box center [82, 21] width 93 height 28
click at [92, 22] on span at bounding box center [82, 21] width 93 height 28
click at [223, 23] on span "Overview" at bounding box center [222, 21] width 47 height 14
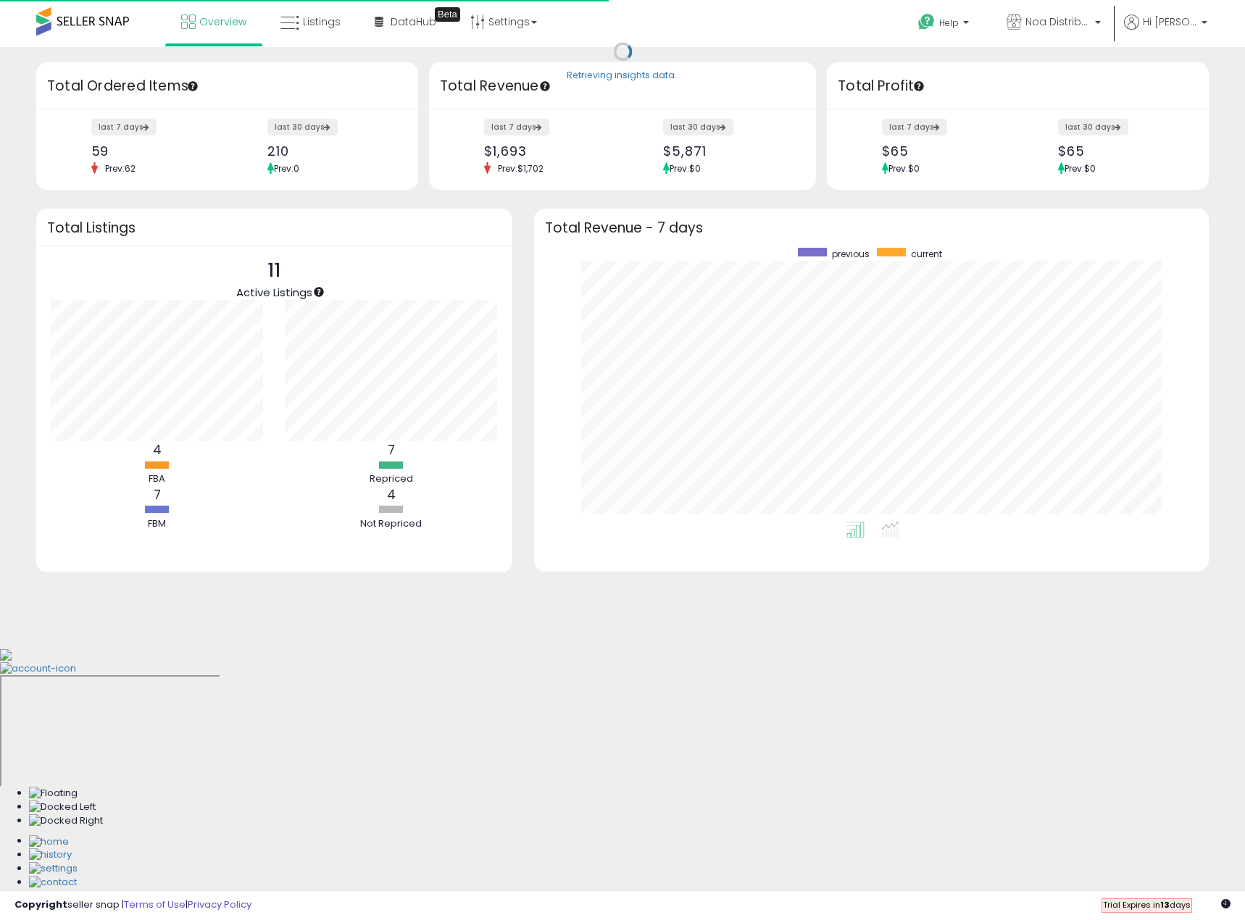
scroll to position [274, 646]
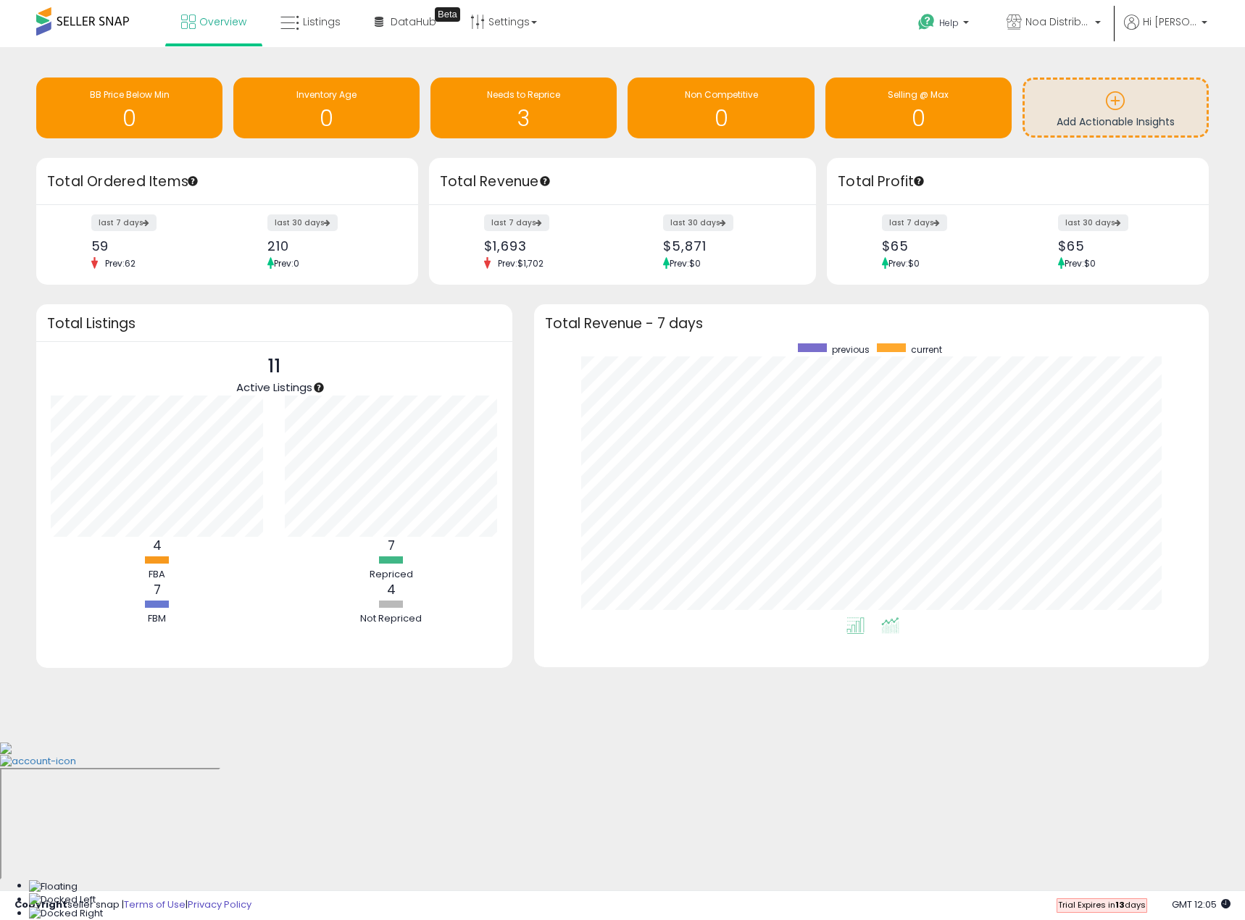
click at [890, 628] on icon at bounding box center [890, 625] width 18 height 17
click at [860, 628] on icon at bounding box center [855, 625] width 18 height 17
click at [71, 14] on span at bounding box center [82, 21] width 93 height 28
click at [354, 28] on ul "Overview Listings DataHub Beta" at bounding box center [359, 23] width 388 height 46
click at [328, 26] on span "Listings" at bounding box center [322, 21] width 38 height 14
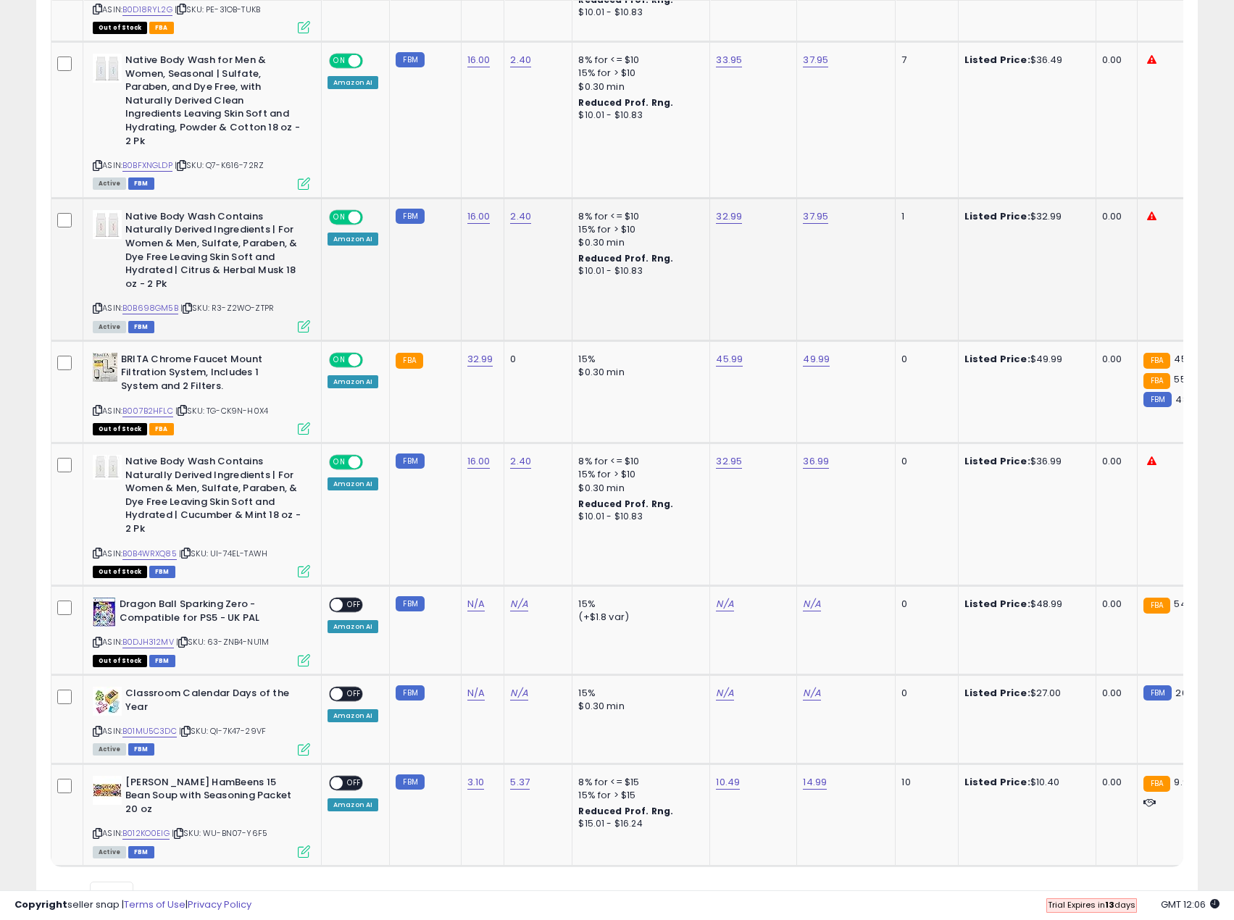
scroll to position [1170, 0]
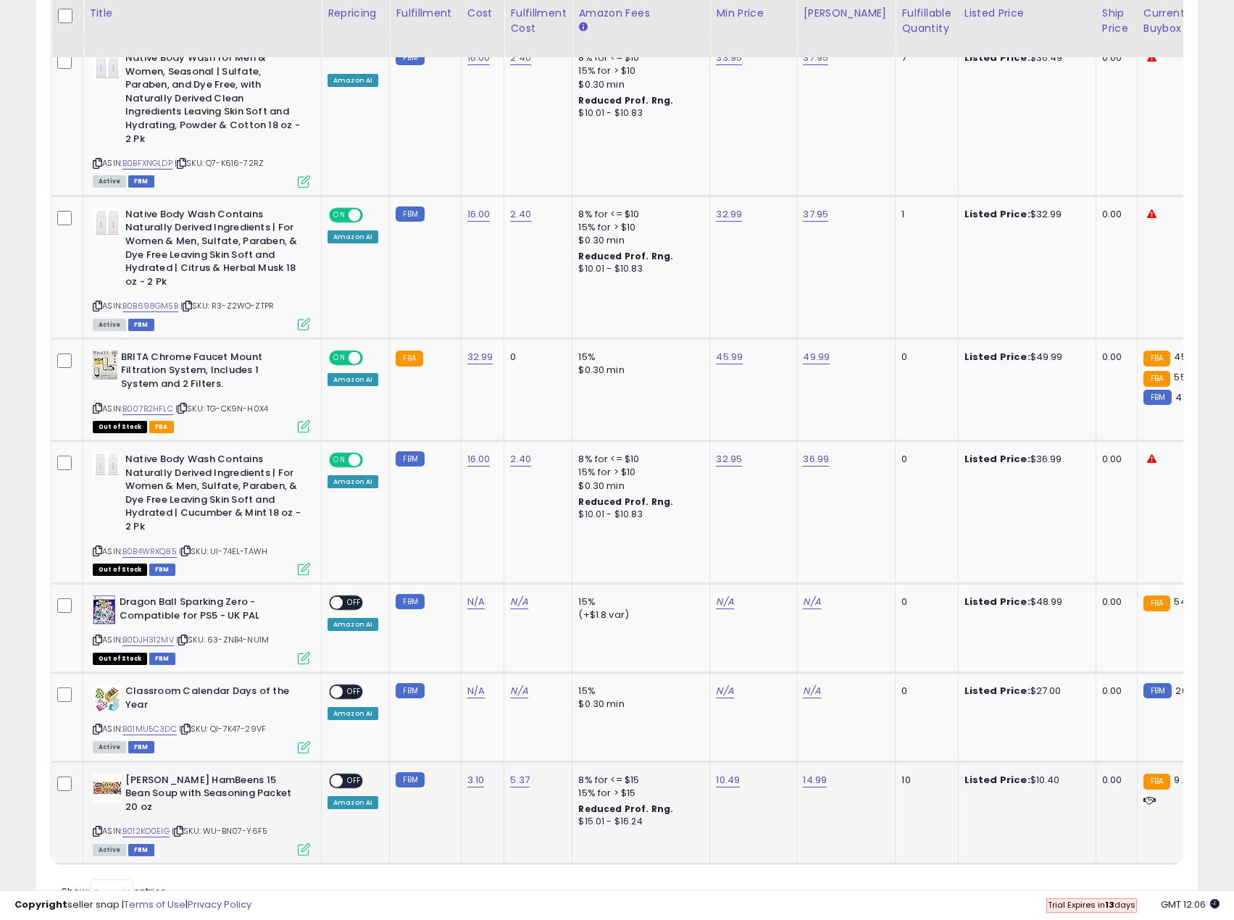
click at [351, 775] on span "OFF" at bounding box center [354, 781] width 23 height 12
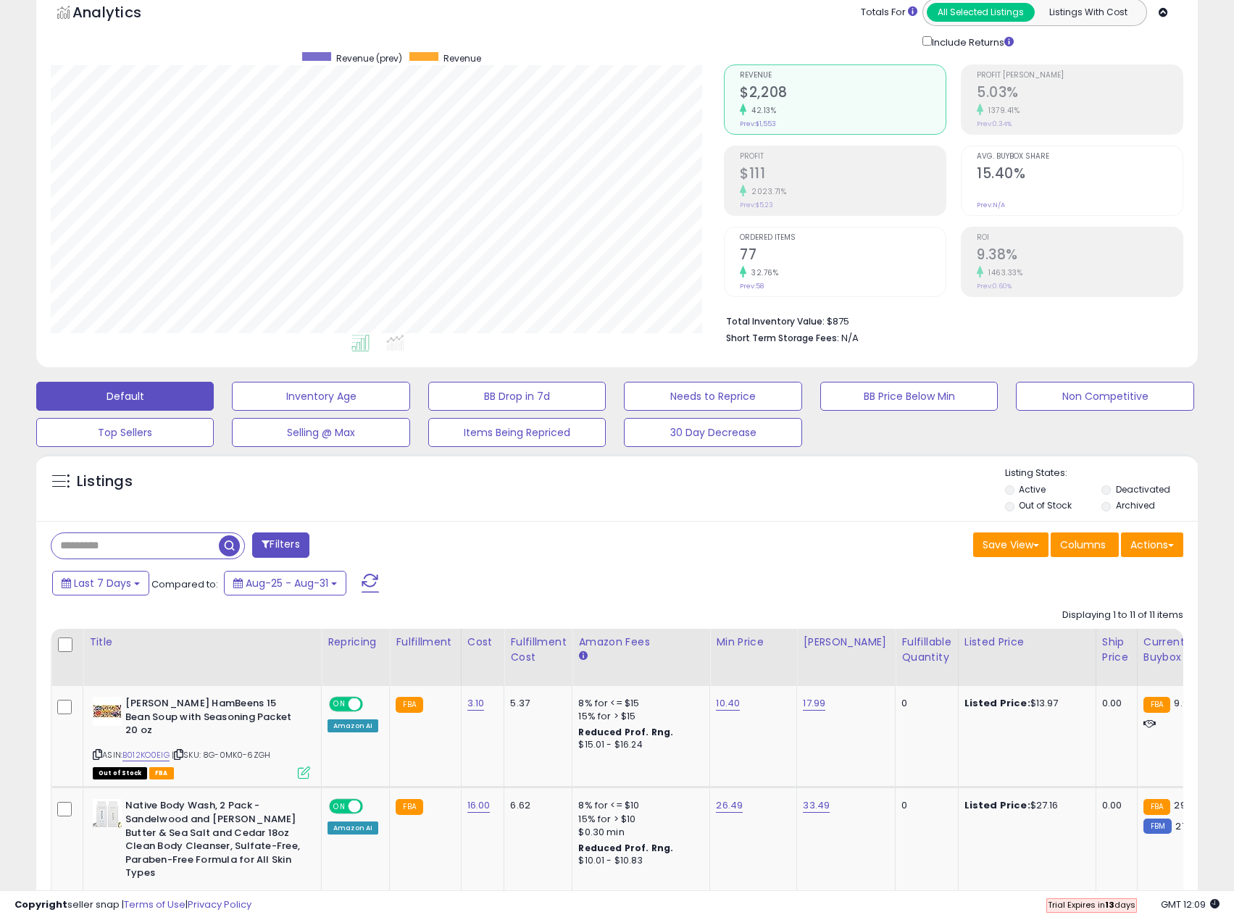
scroll to position [156, 0]
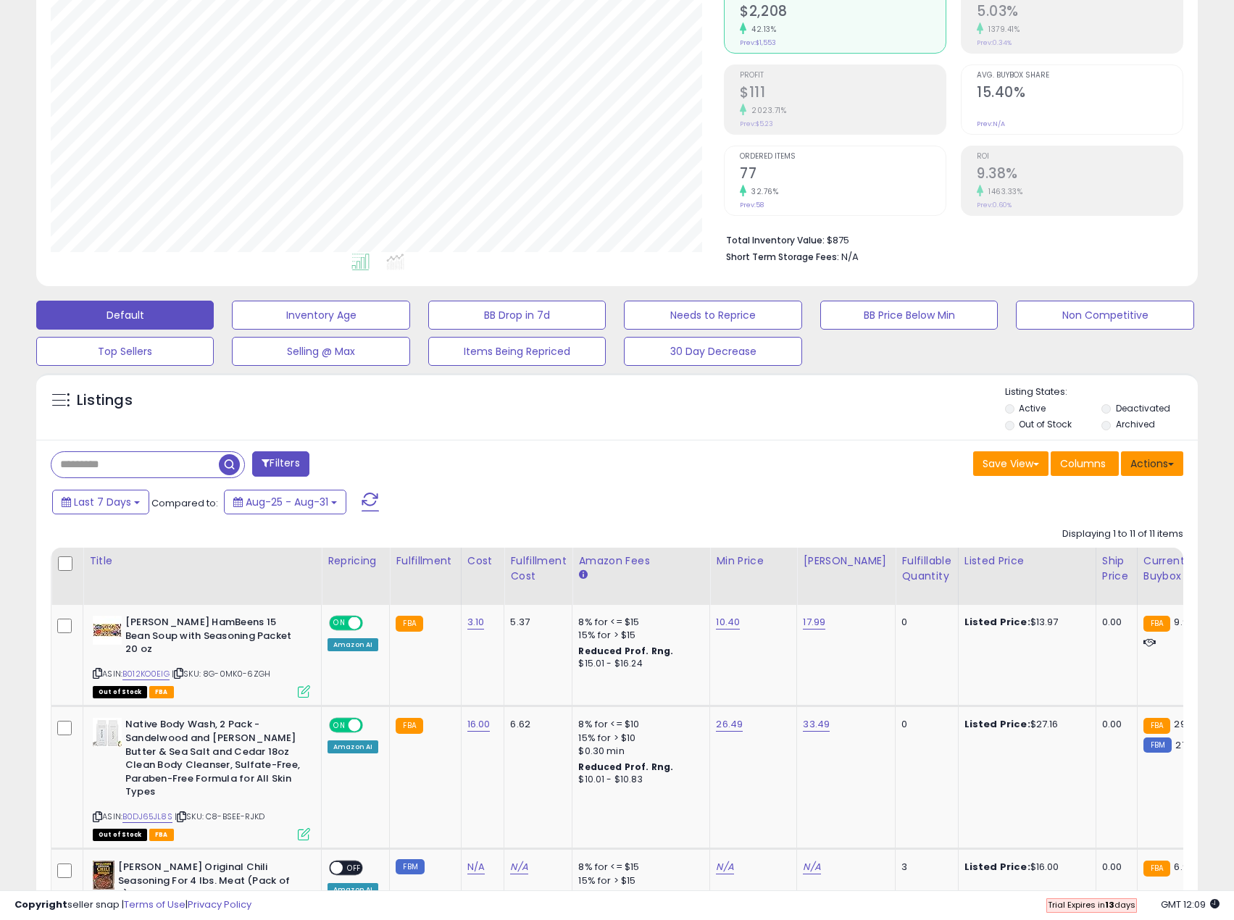
click at [1167, 465] on button "Actions" at bounding box center [1152, 464] width 62 height 25
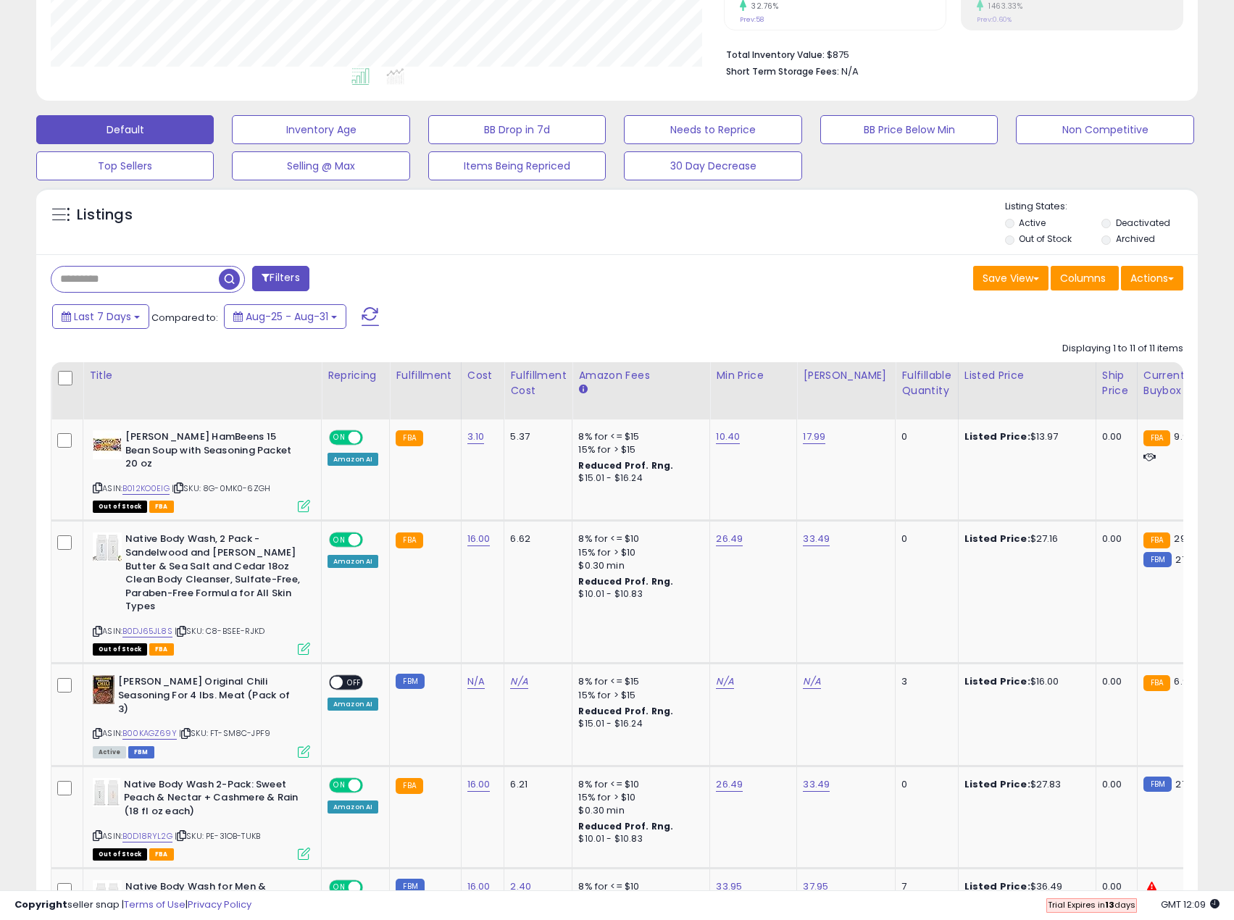
scroll to position [518, 0]
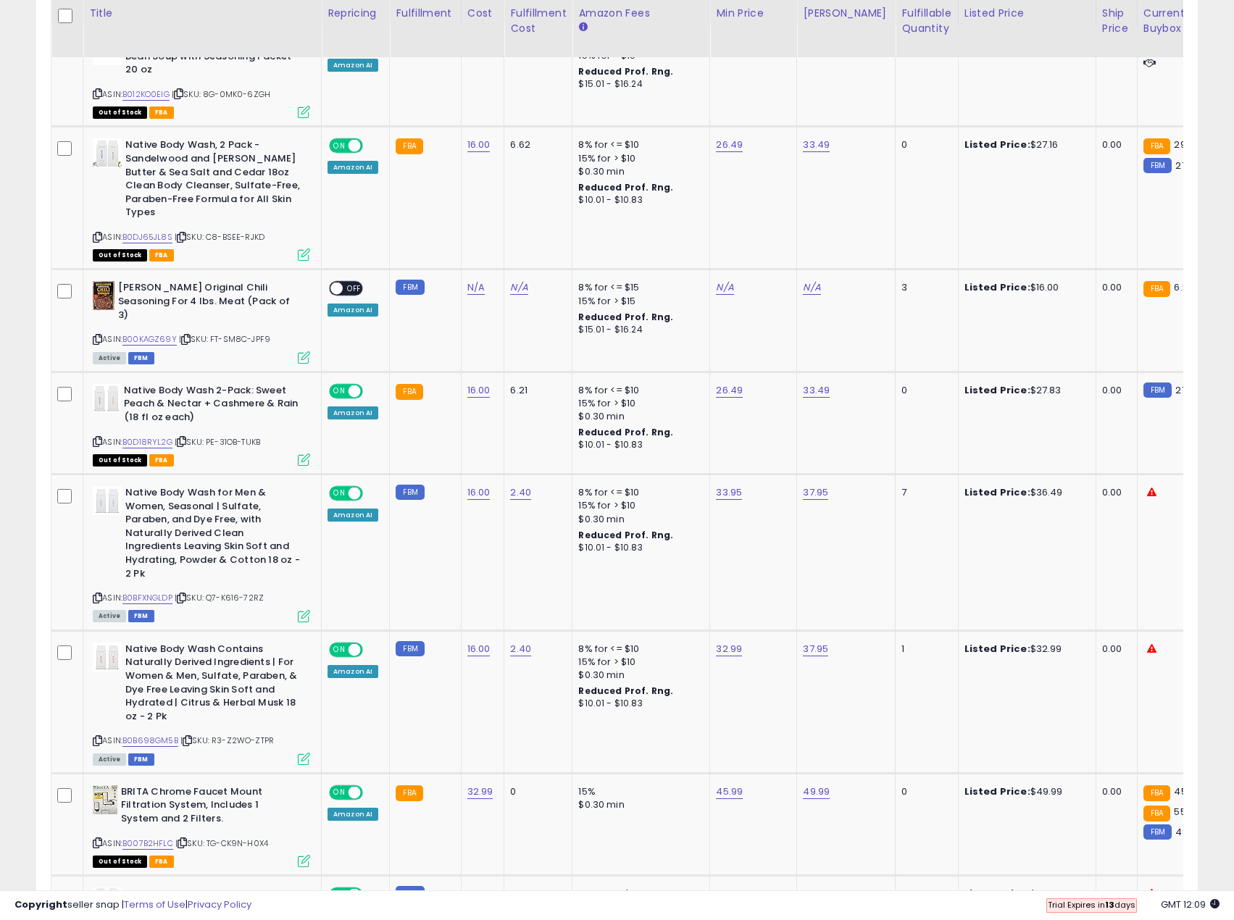
scroll to position [228, 0]
